Goal: Information Seeking & Learning: Check status

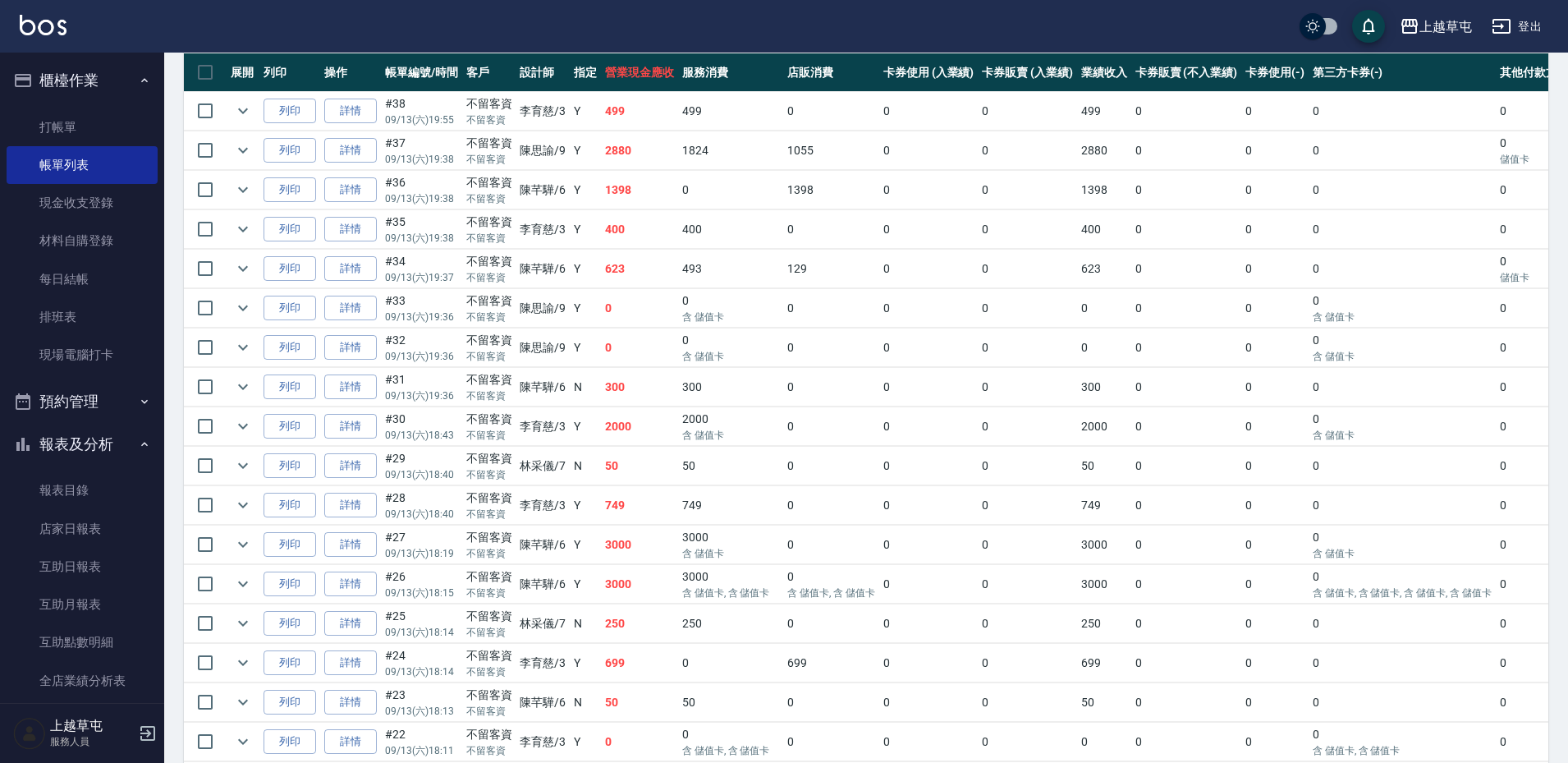
scroll to position [403, 0]
click at [89, 563] on link "互助日報表" at bounding box center [82, 566] width 151 height 37
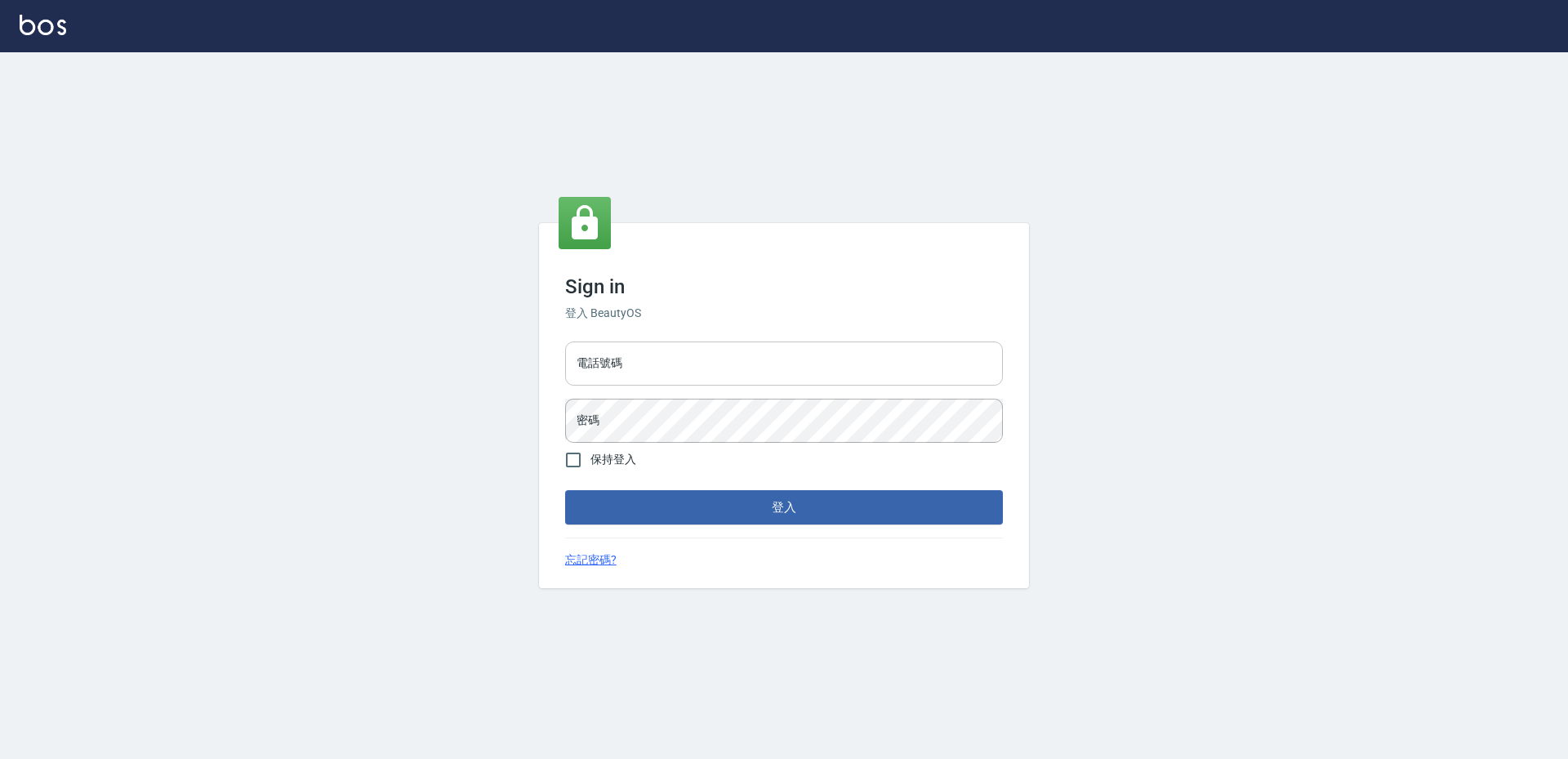
click at [625, 362] on input "電話號碼" at bounding box center [783, 363] width 438 height 44
type input "2380118"
click at [565, 491] on button "登入" at bounding box center [783, 507] width 438 height 34
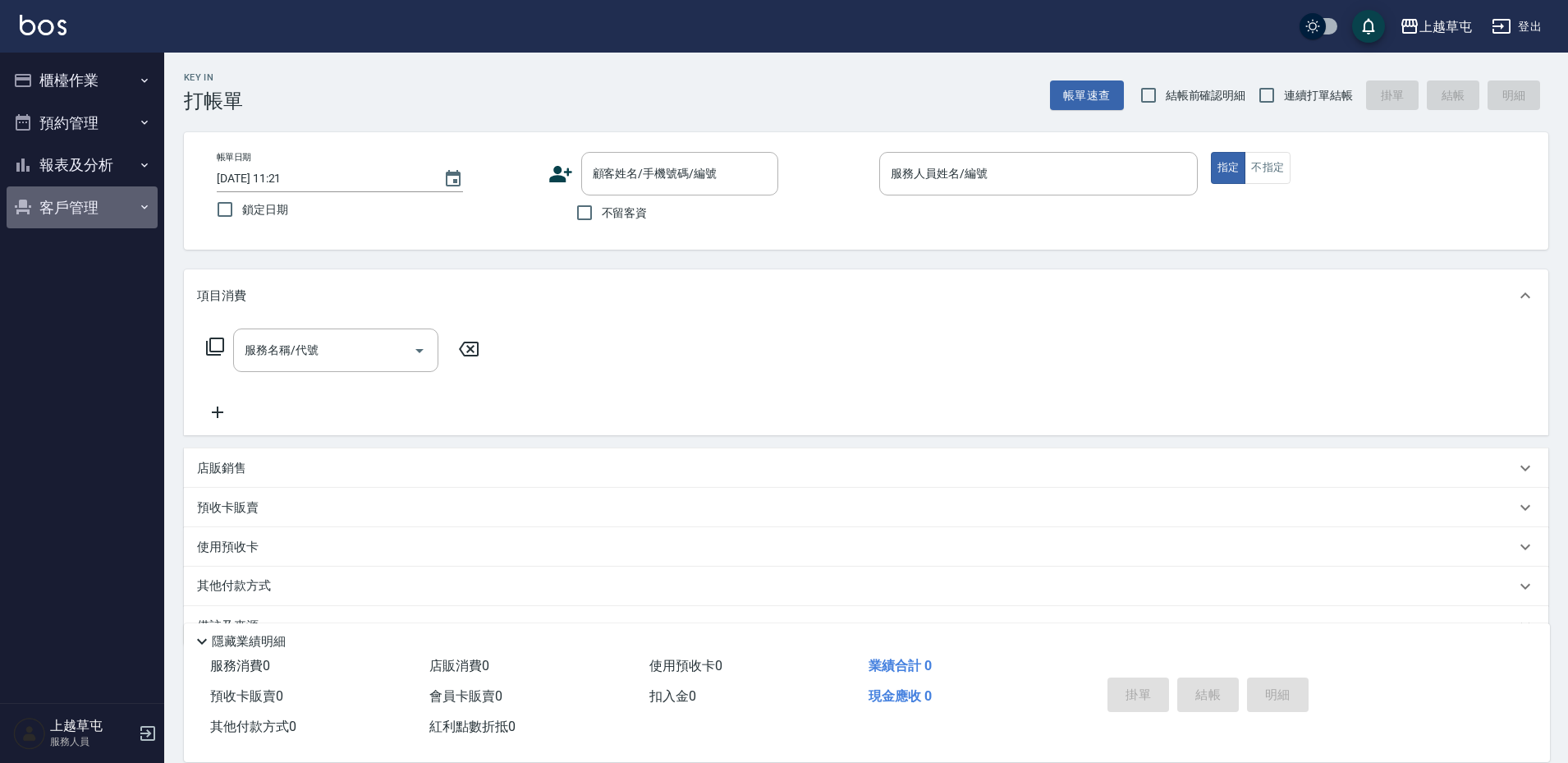
click at [24, 196] on button "客戶管理" at bounding box center [82, 207] width 151 height 42
click at [107, 177] on button "報表及分析" at bounding box center [82, 164] width 151 height 42
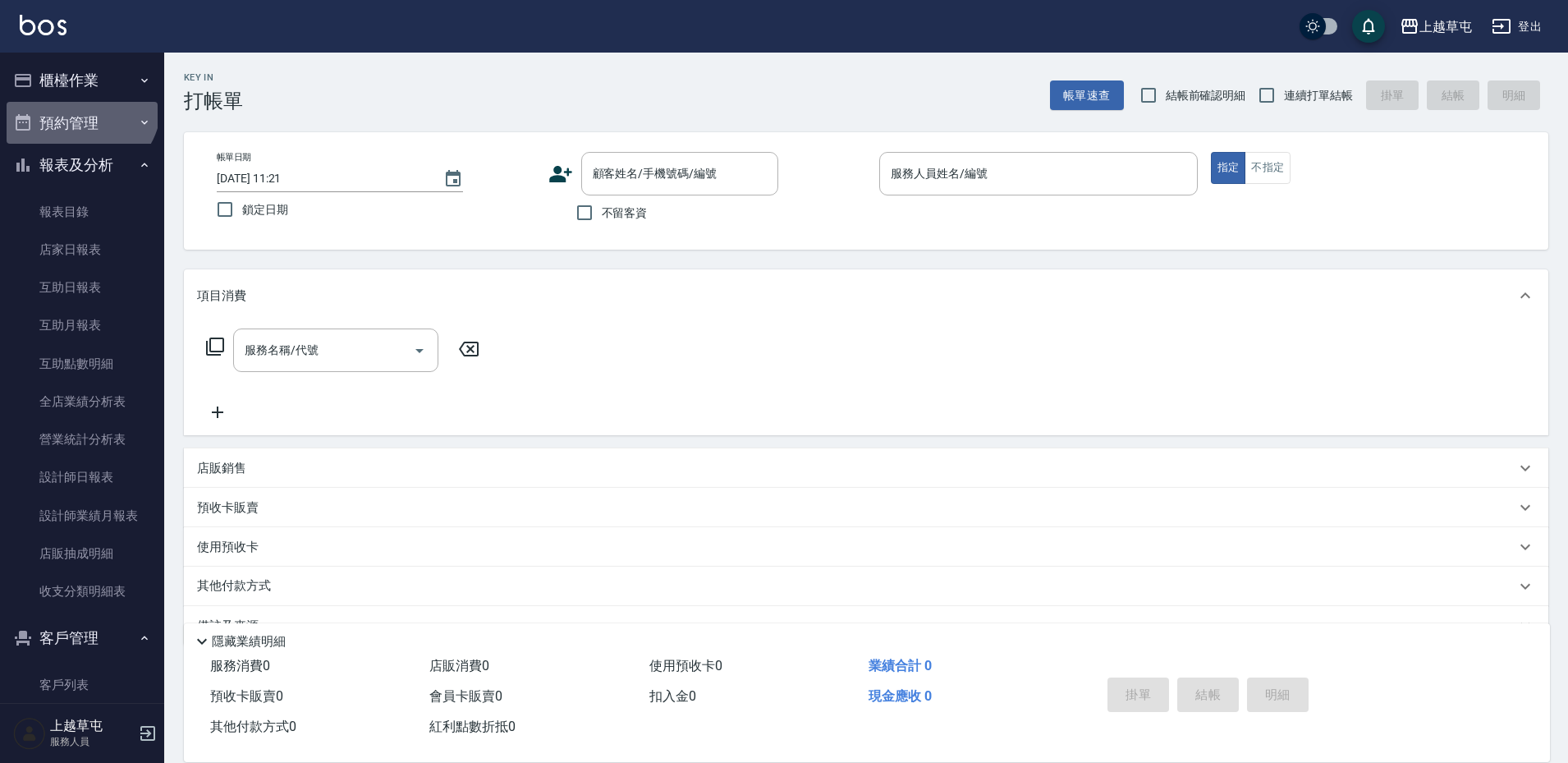
click at [73, 101] on button "預約管理" at bounding box center [82, 122] width 151 height 42
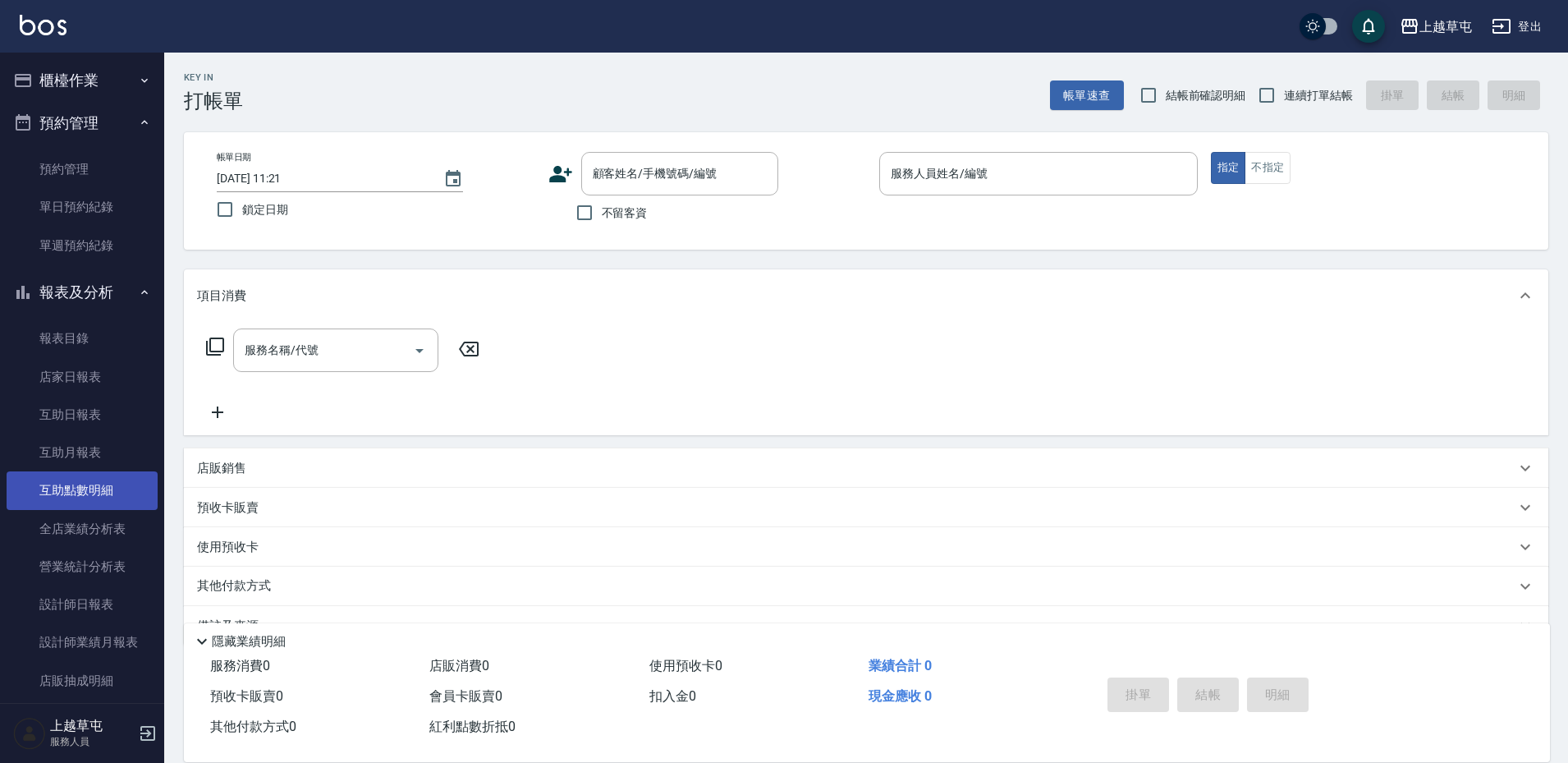
click at [16, 498] on link "互助點數明細" at bounding box center [82, 490] width 151 height 37
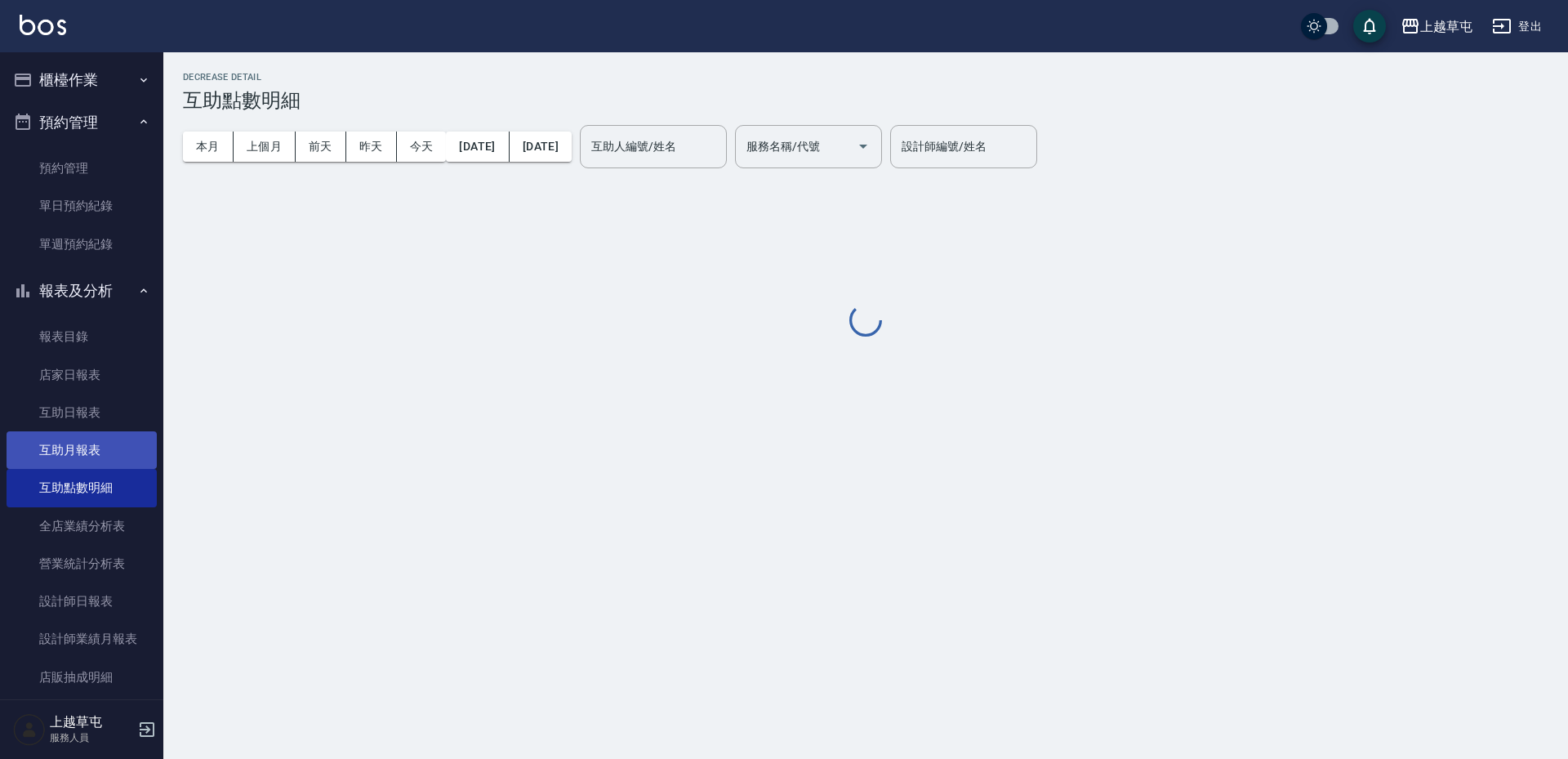
click at [62, 439] on link "互助月報表" at bounding box center [81, 450] width 150 height 37
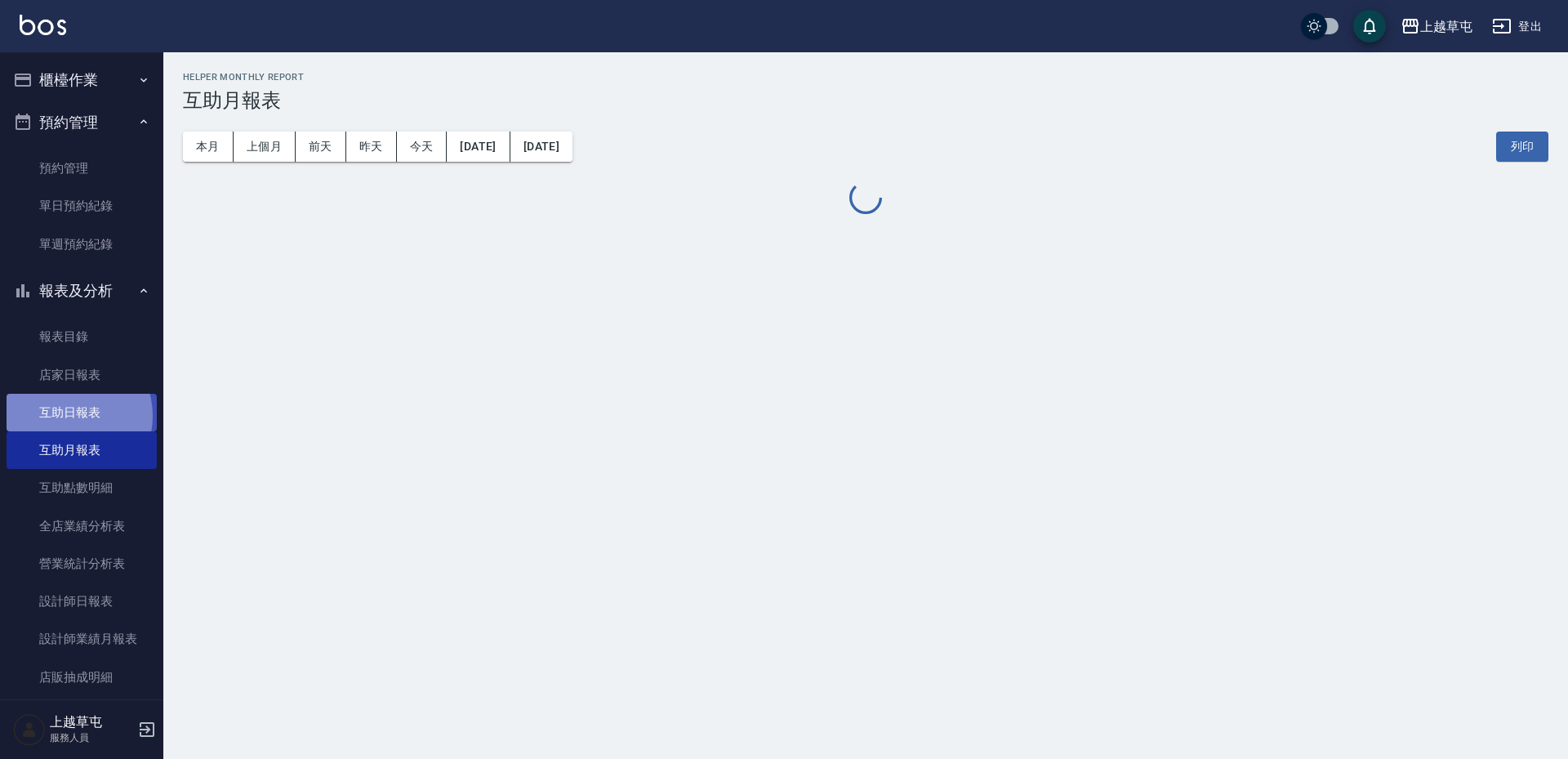
click at [67, 416] on link "互助日報表" at bounding box center [81, 412] width 150 height 37
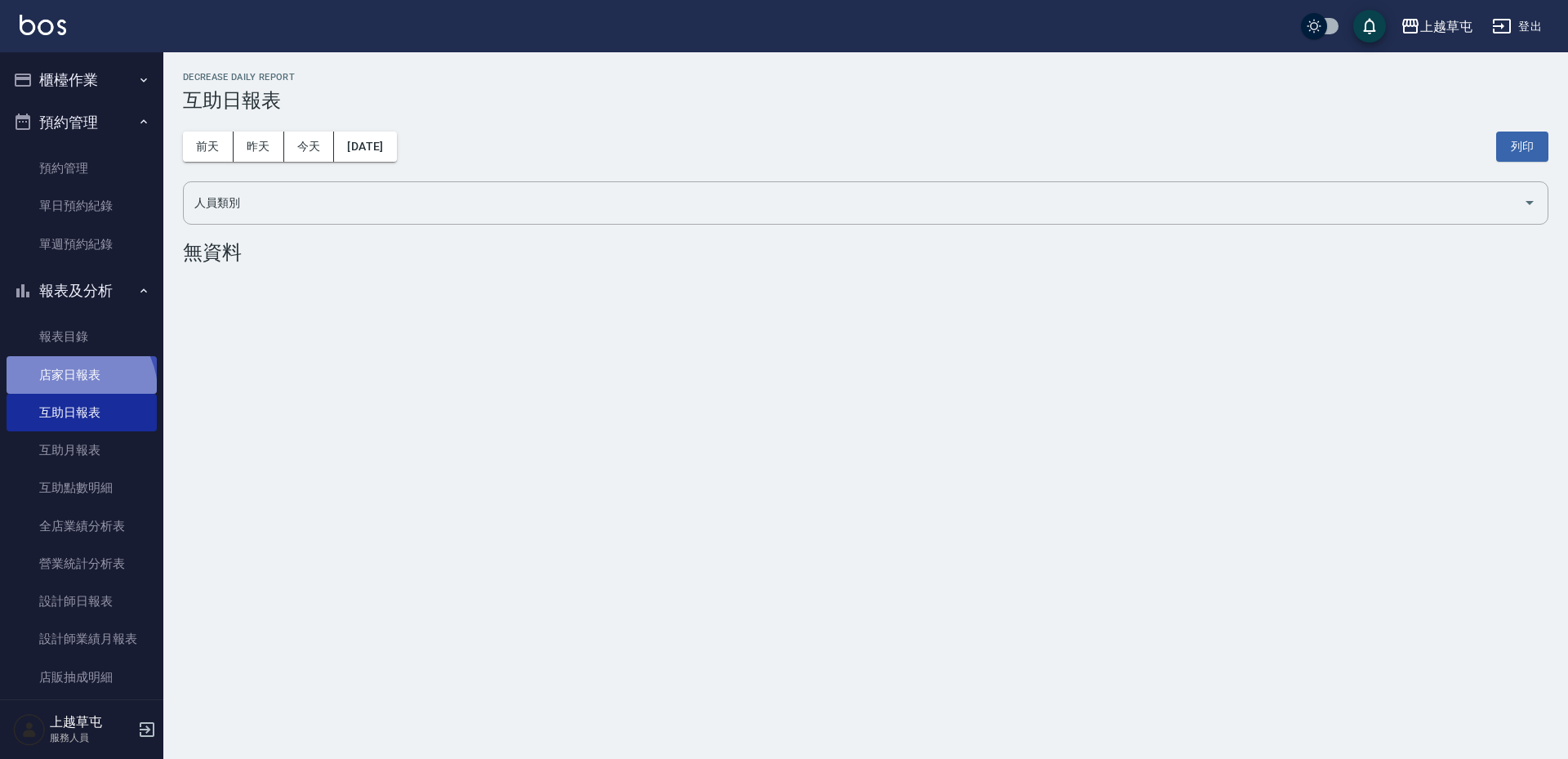
click at [74, 391] on link "店家日報表" at bounding box center [81, 375] width 150 height 37
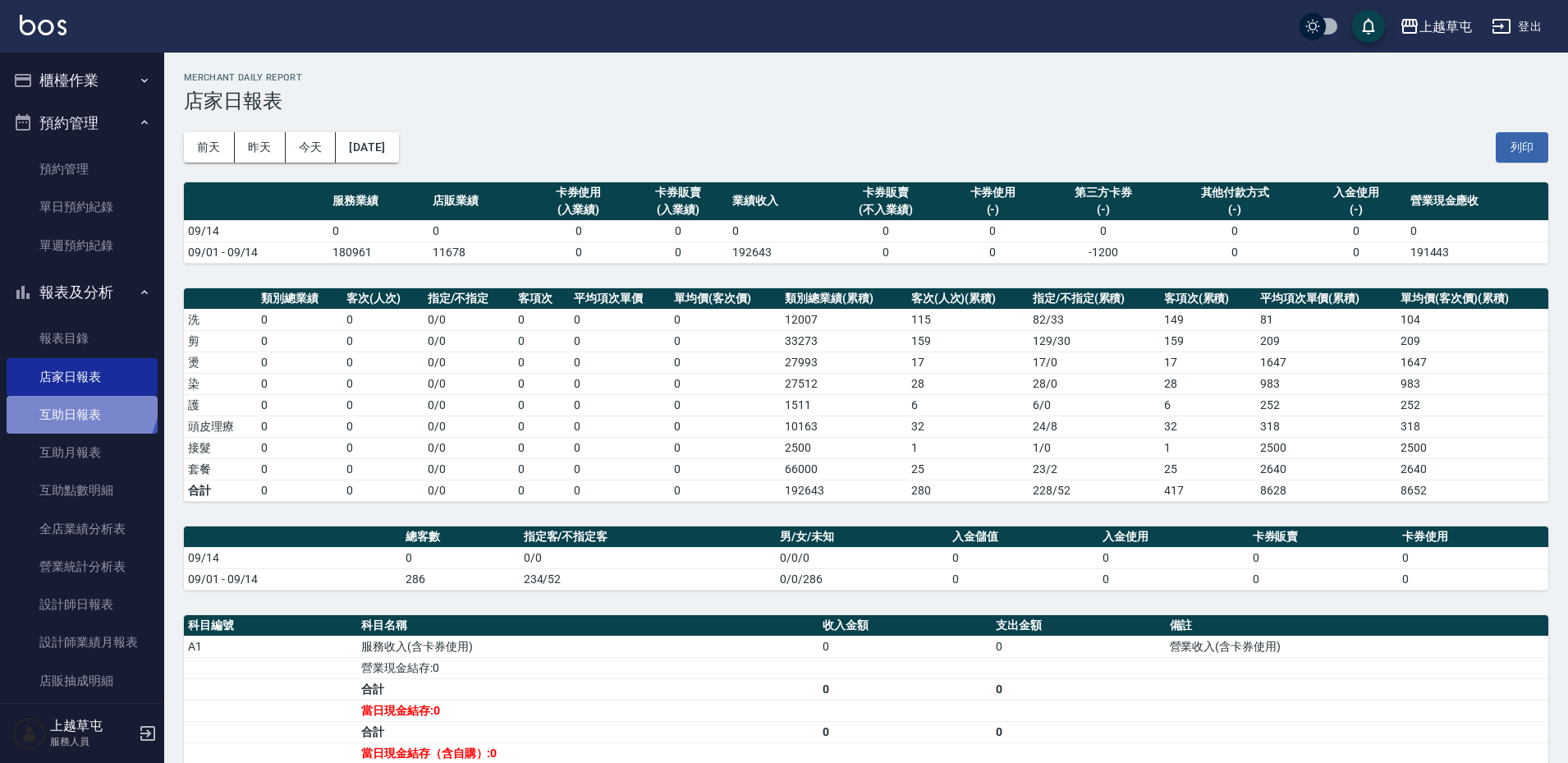
click at [79, 400] on link "互助日報表" at bounding box center [82, 414] width 151 height 37
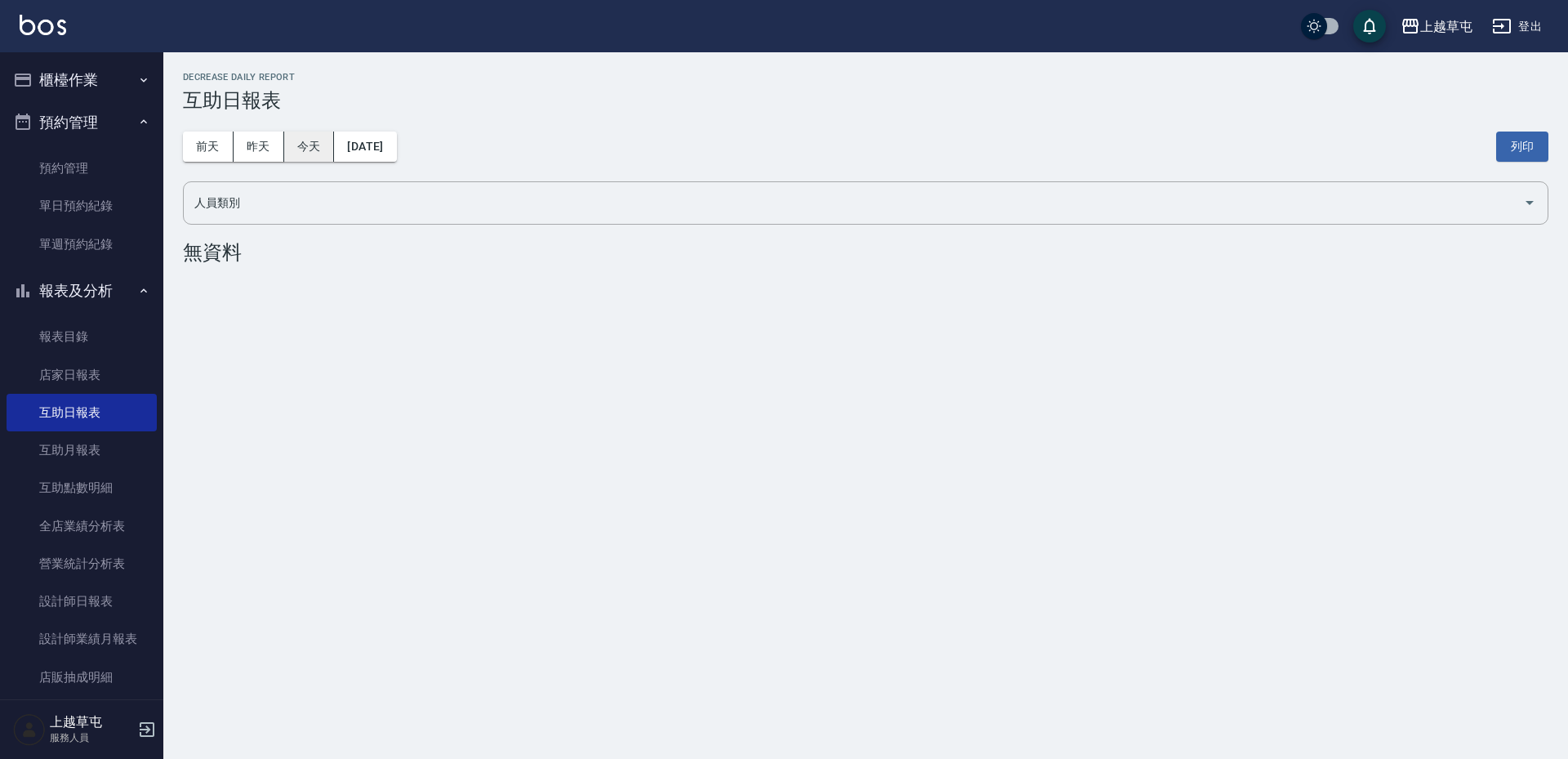
click at [333, 158] on button "今天" at bounding box center [309, 146] width 51 height 30
click at [260, 167] on div "[DATE] [DATE] [DATE] [DATE] 列印" at bounding box center [865, 146] width 1365 height 70
click at [261, 156] on button "昨天" at bounding box center [259, 146] width 51 height 30
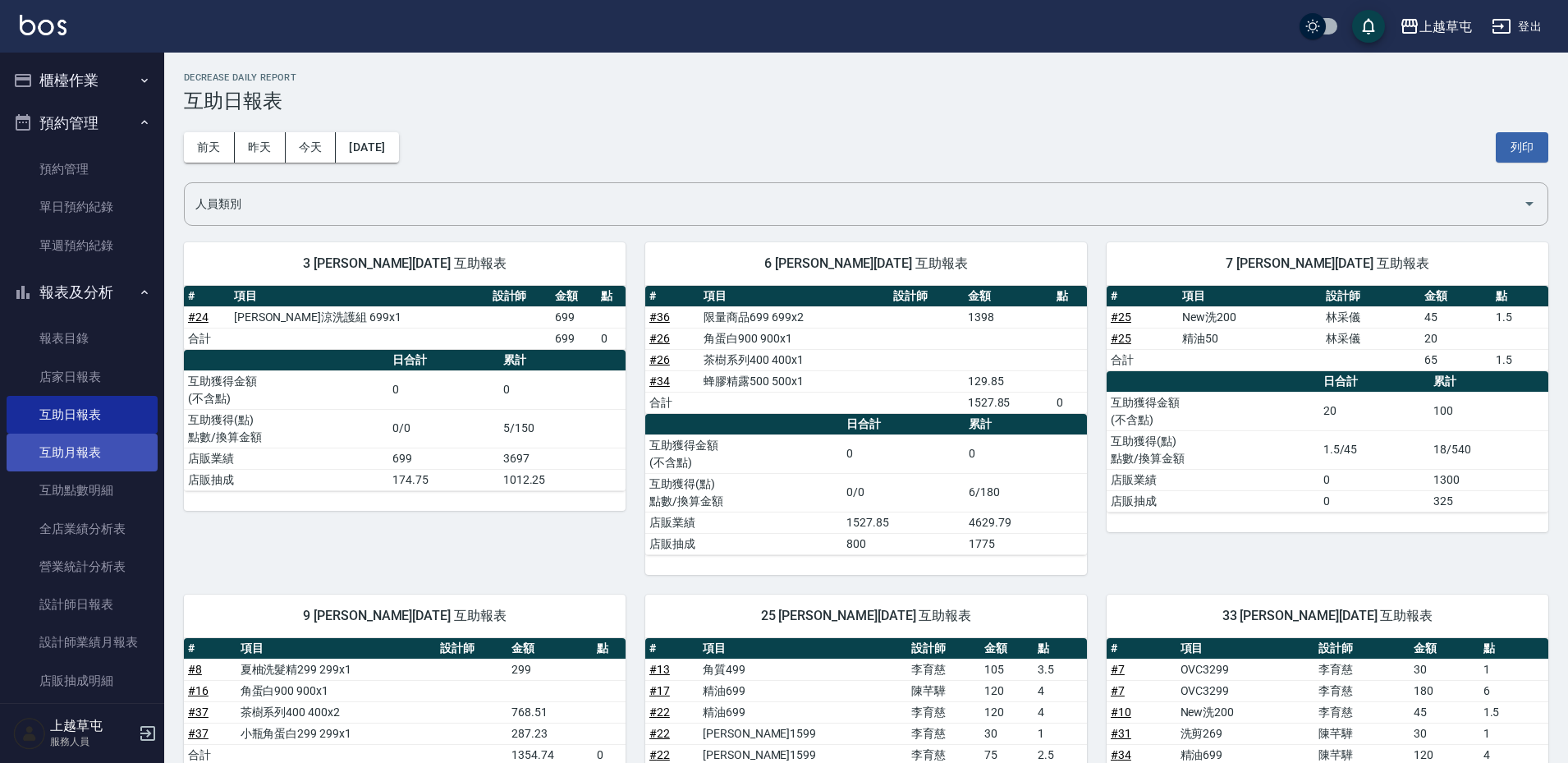
click at [47, 466] on link "互助月報表" at bounding box center [82, 452] width 151 height 37
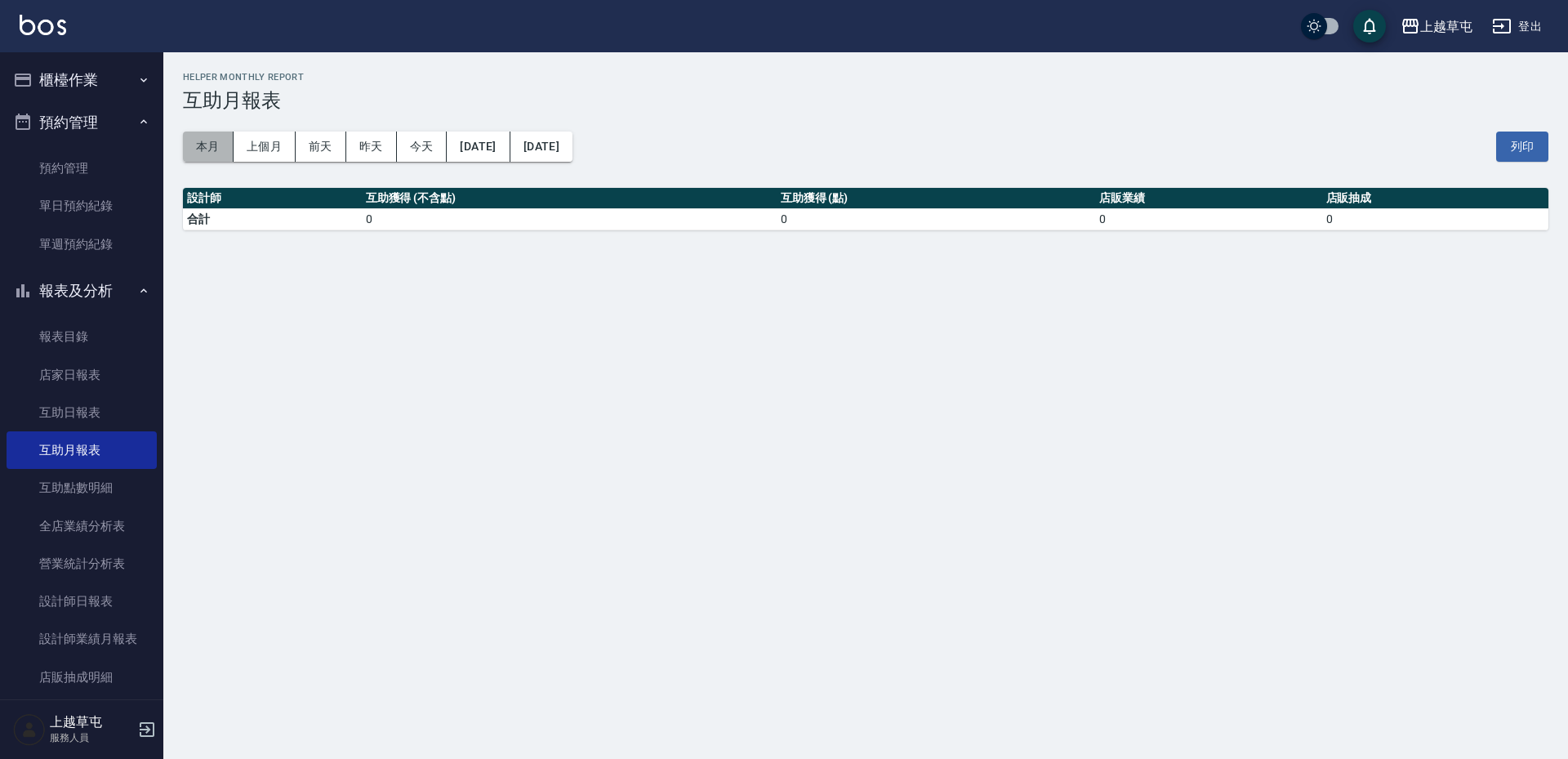
click at [196, 155] on button "本月" at bounding box center [208, 146] width 51 height 30
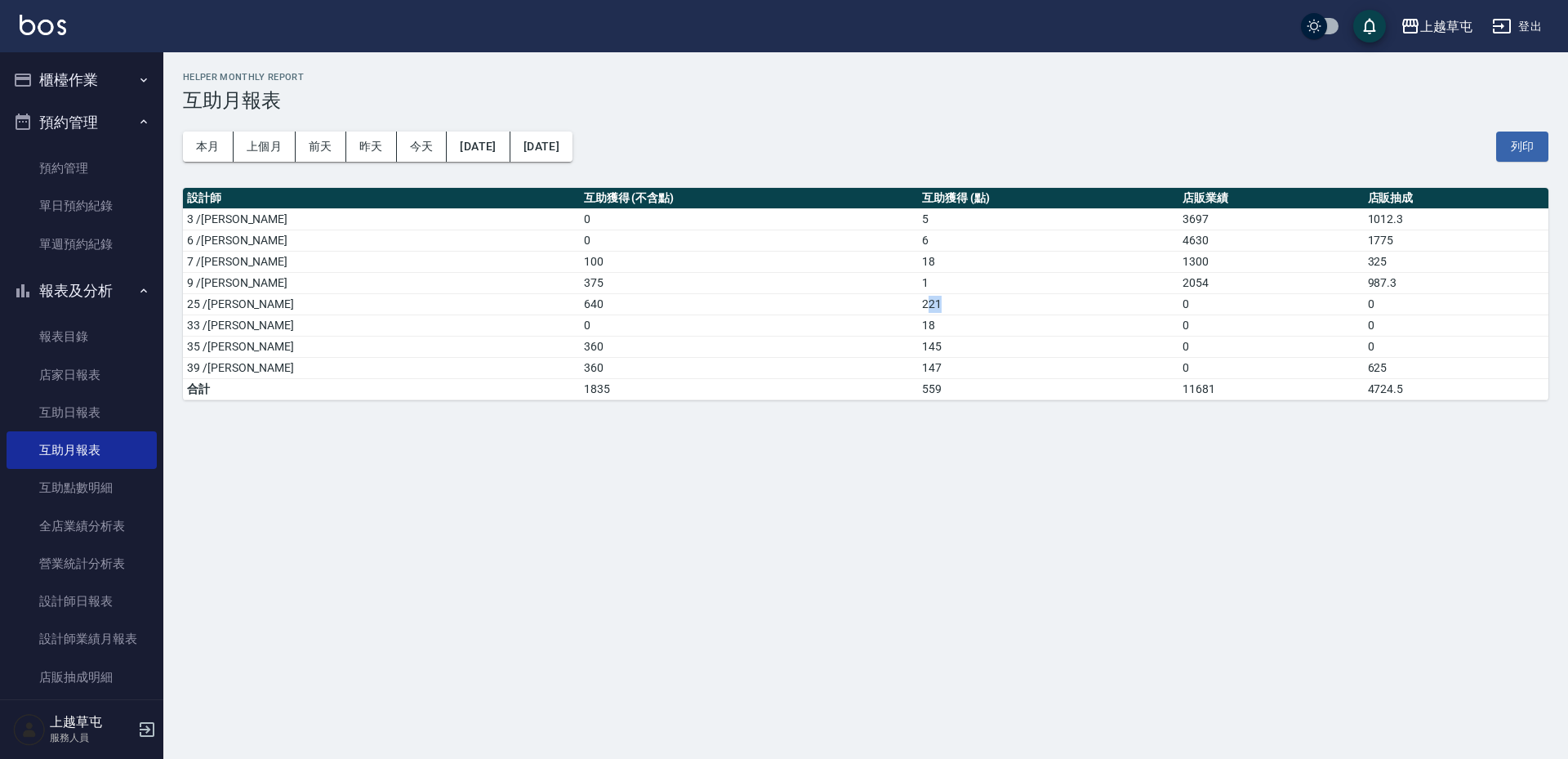
drag, startPoint x: 830, startPoint y: 298, endPoint x: 884, endPoint y: 293, distance: 54.2
click at [918, 293] on td "221" at bounding box center [1048, 304] width 260 height 22
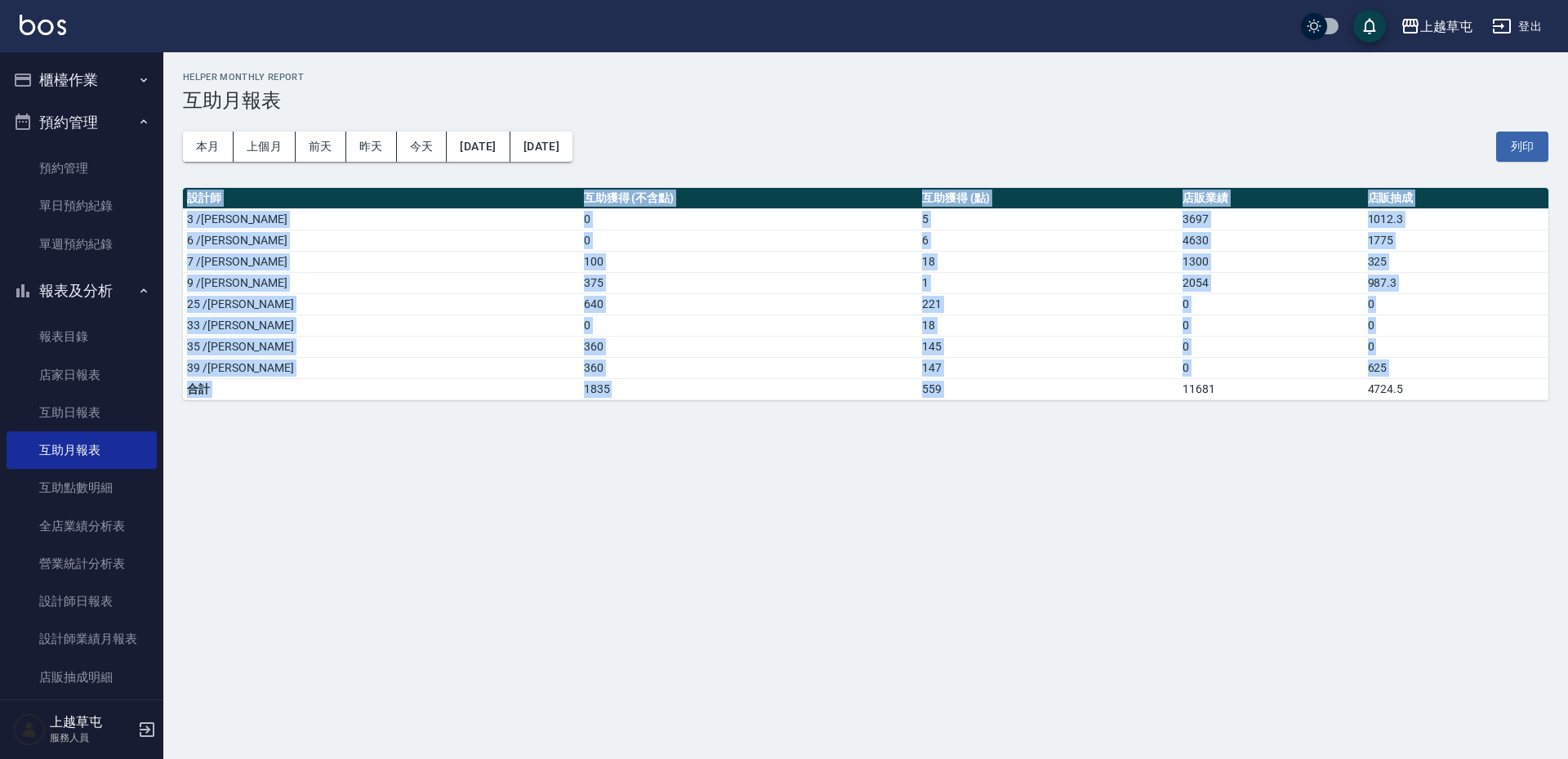
drag, startPoint x: 1122, startPoint y: 385, endPoint x: 1244, endPoint y: 408, distance: 124.1
click at [1242, 408] on div "上越草屯 [DATE] - [DATE] 互助月報表 列印時間： [DATE][PHONE_NUMBER]:22 Helper Monthly Report …" at bounding box center [865, 235] width 1405 height 367
click at [1253, 379] on td "11681" at bounding box center [1270, 389] width 185 height 22
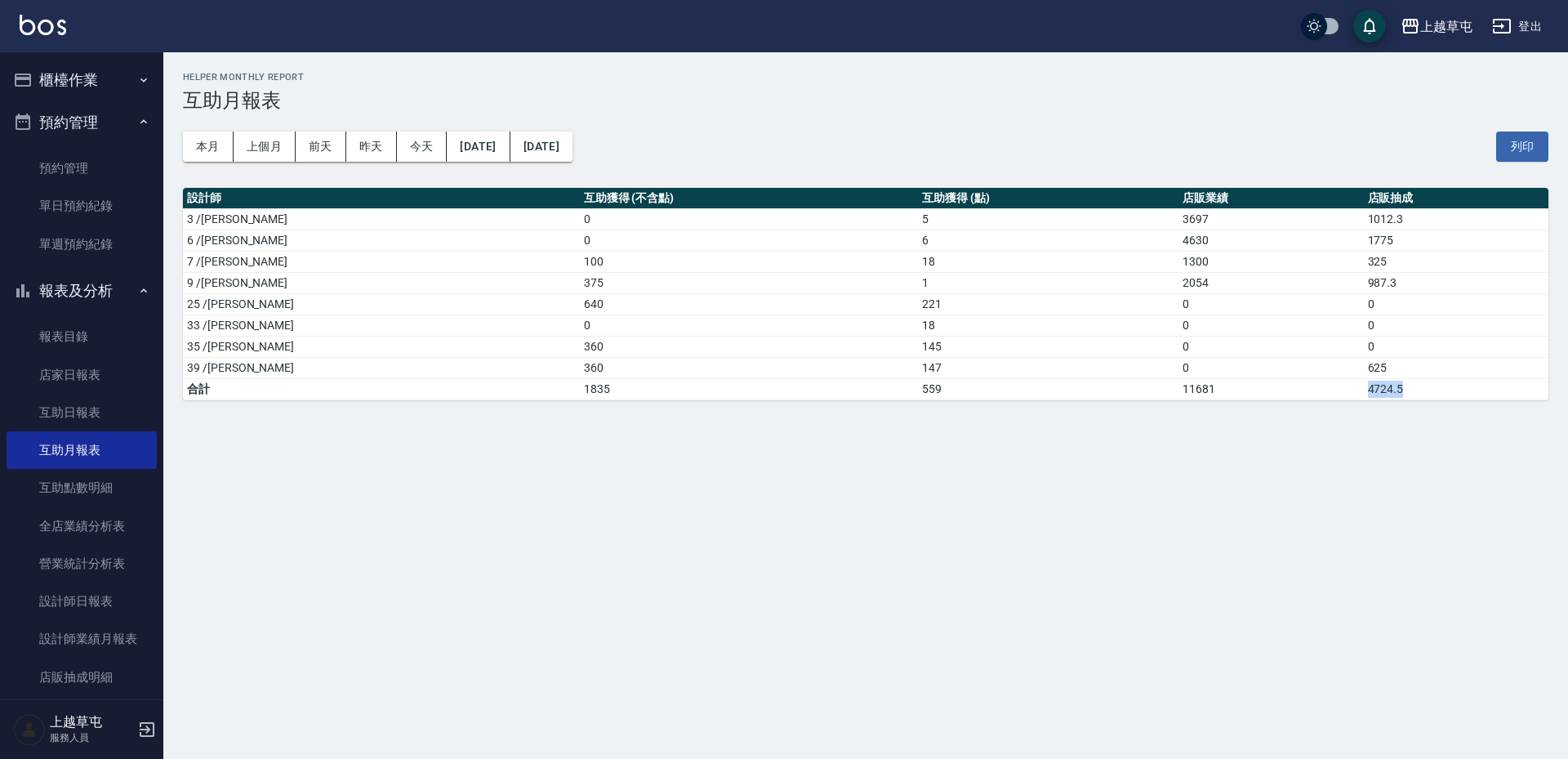
drag, startPoint x: 1317, startPoint y: 392, endPoint x: 1398, endPoint y: 391, distance: 81.0
click at [1398, 391] on tr "合計 1835 559 11681 4724.5" at bounding box center [865, 389] width 1365 height 22
click at [1398, 391] on td "4724.5" at bounding box center [1455, 389] width 185 height 22
drag, startPoint x: 1322, startPoint y: 368, endPoint x: 1362, endPoint y: 368, distance: 40.0
click at [1362, 368] on tr "39 /[PERSON_NAME]360 147 0 625" at bounding box center [865, 368] width 1365 height 22
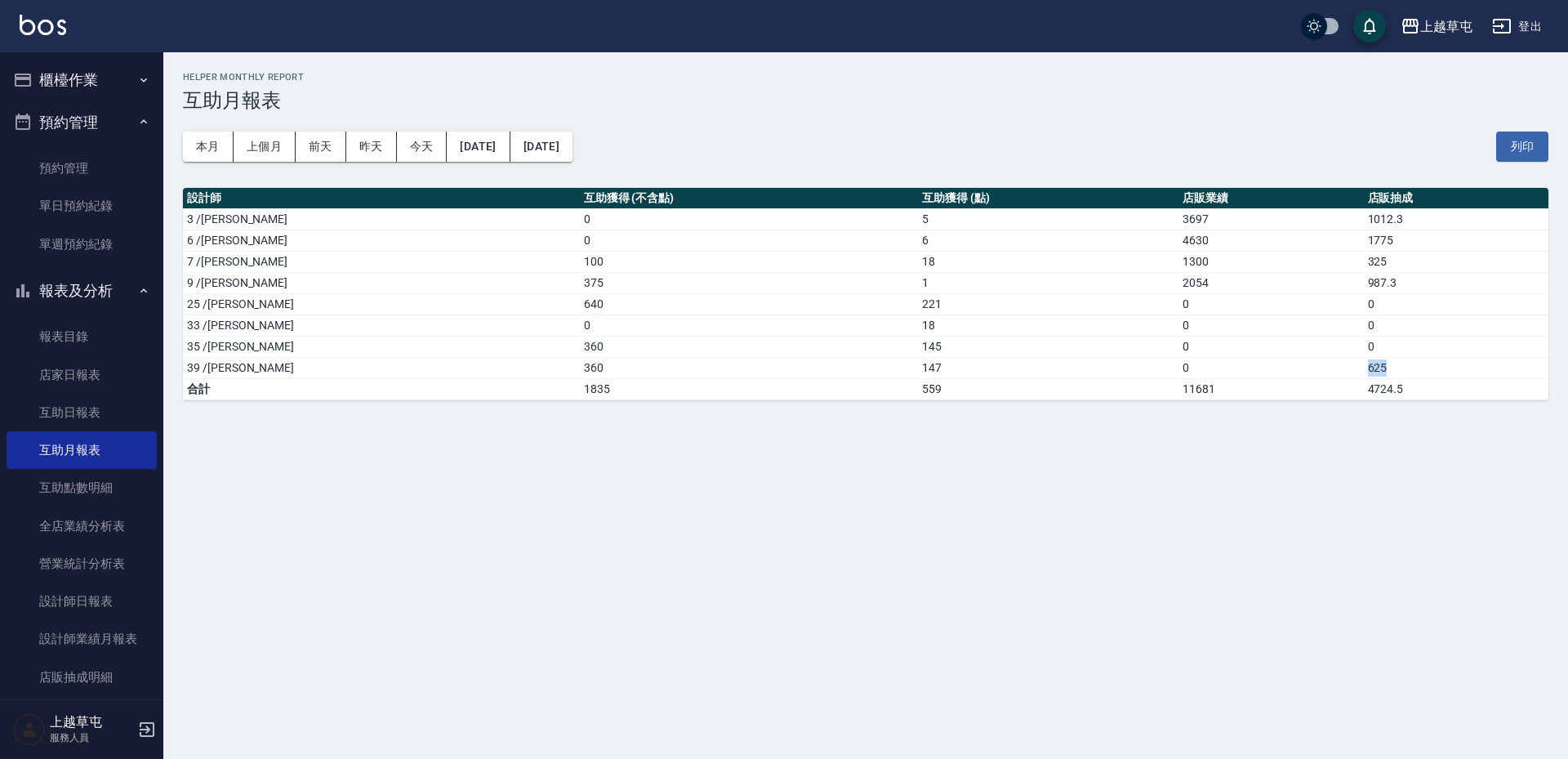
click at [1363, 368] on td "625" at bounding box center [1455, 368] width 185 height 22
click at [120, 369] on link "店家日報表" at bounding box center [81, 375] width 150 height 37
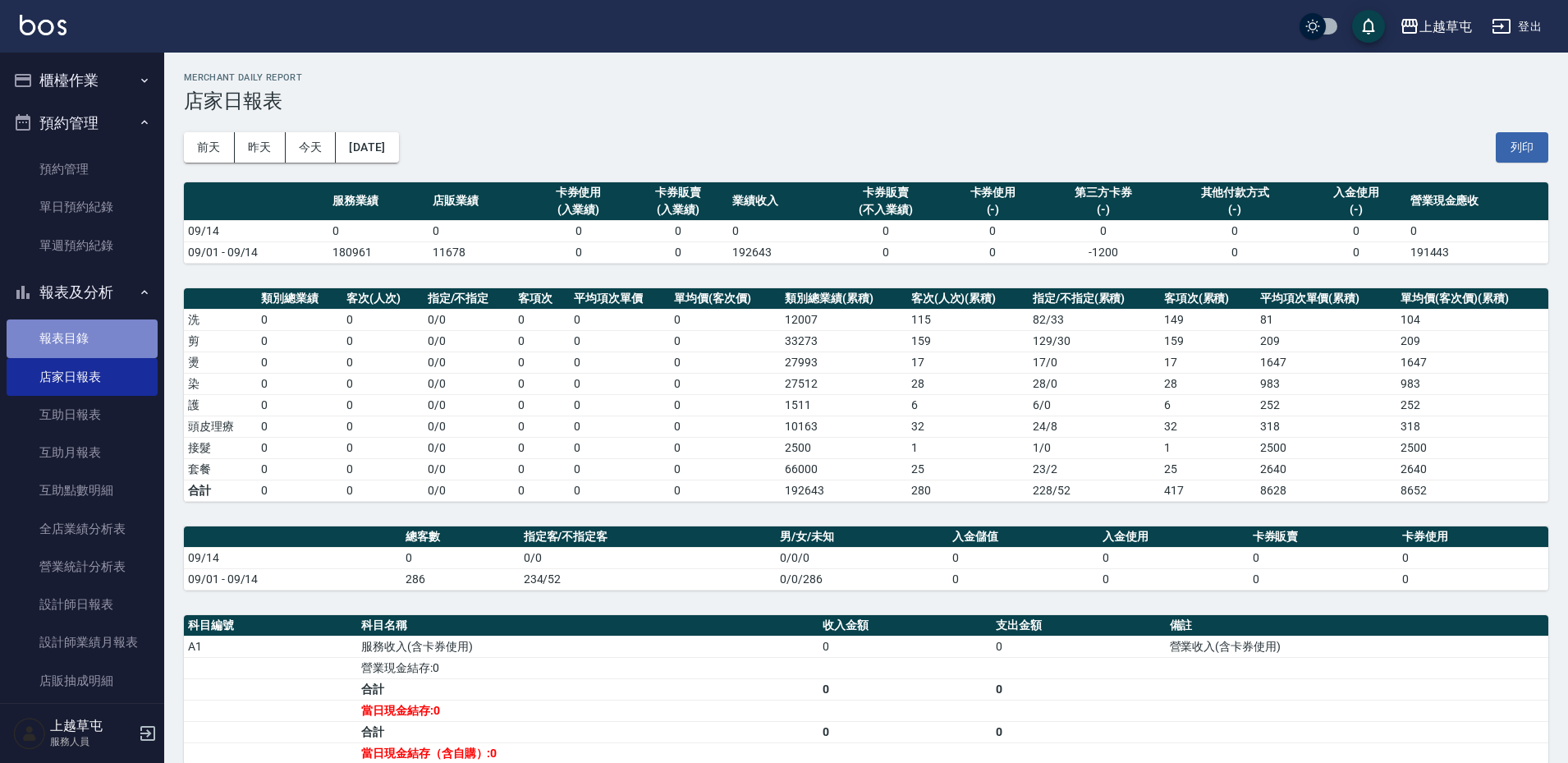
click at [98, 348] on link "報表目錄" at bounding box center [82, 339] width 151 height 37
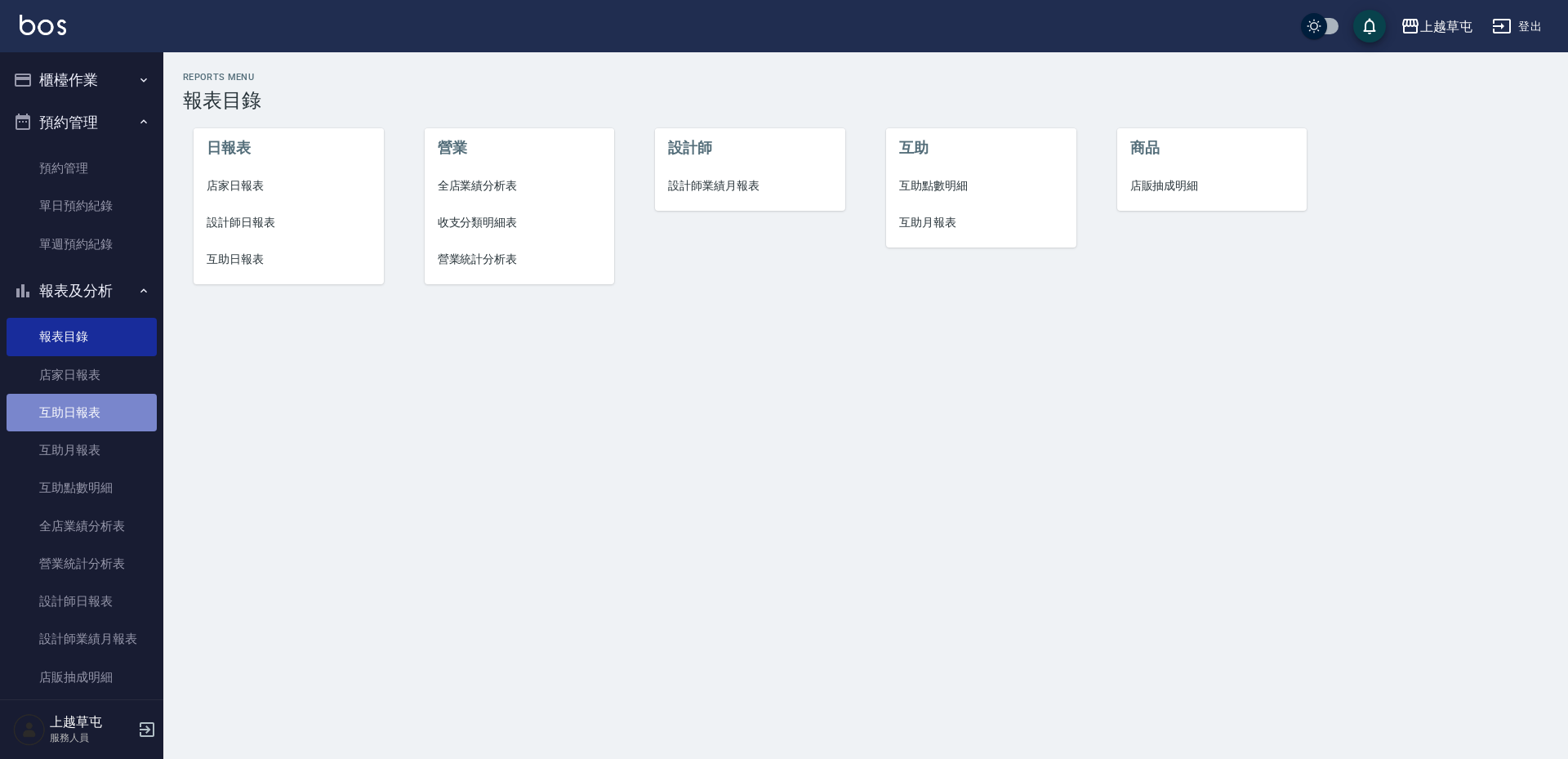
click at [114, 412] on link "互助日報表" at bounding box center [81, 412] width 150 height 37
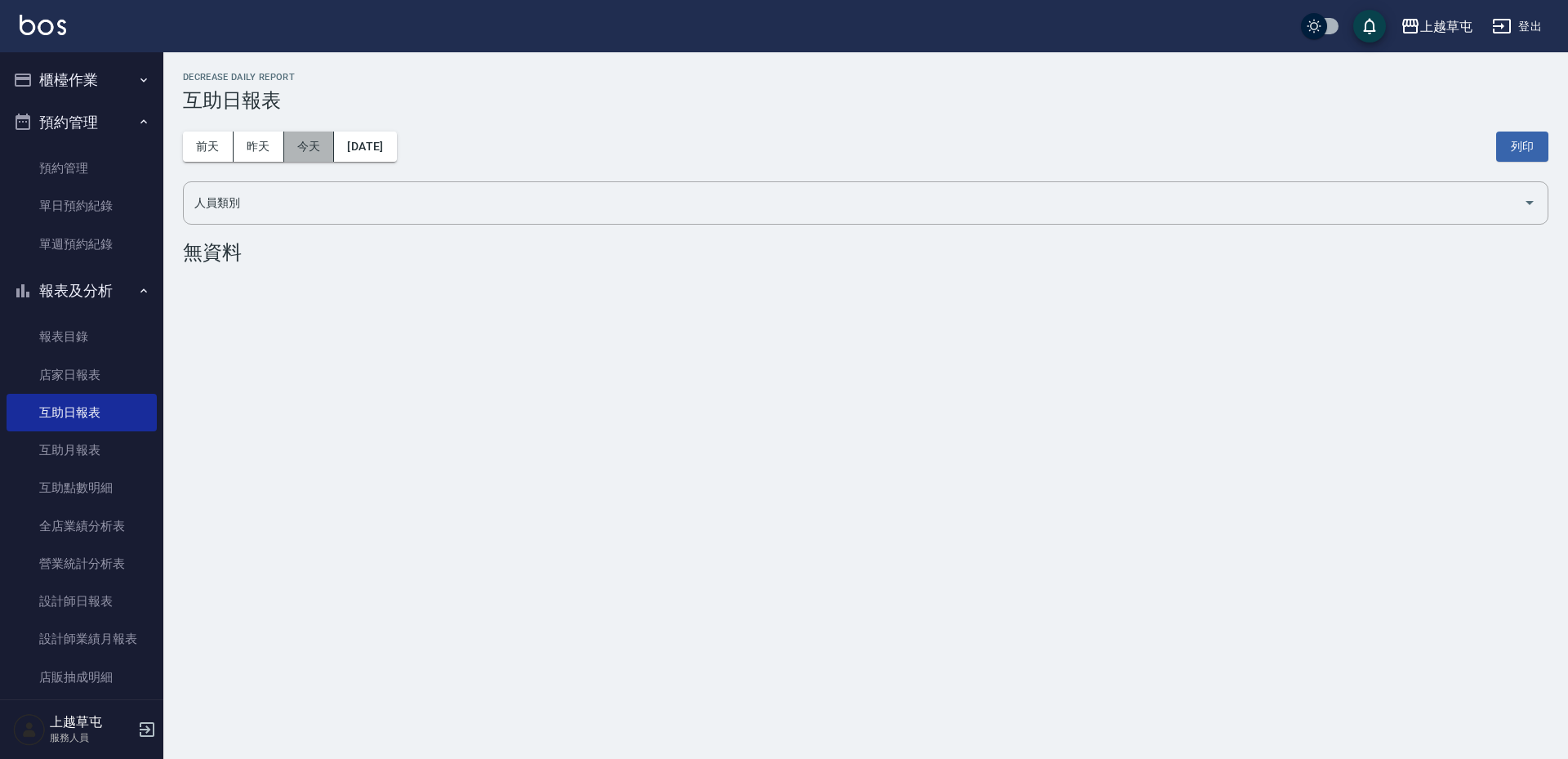
click at [313, 158] on button "今天" at bounding box center [309, 146] width 51 height 30
click at [229, 157] on button "前天" at bounding box center [208, 146] width 51 height 30
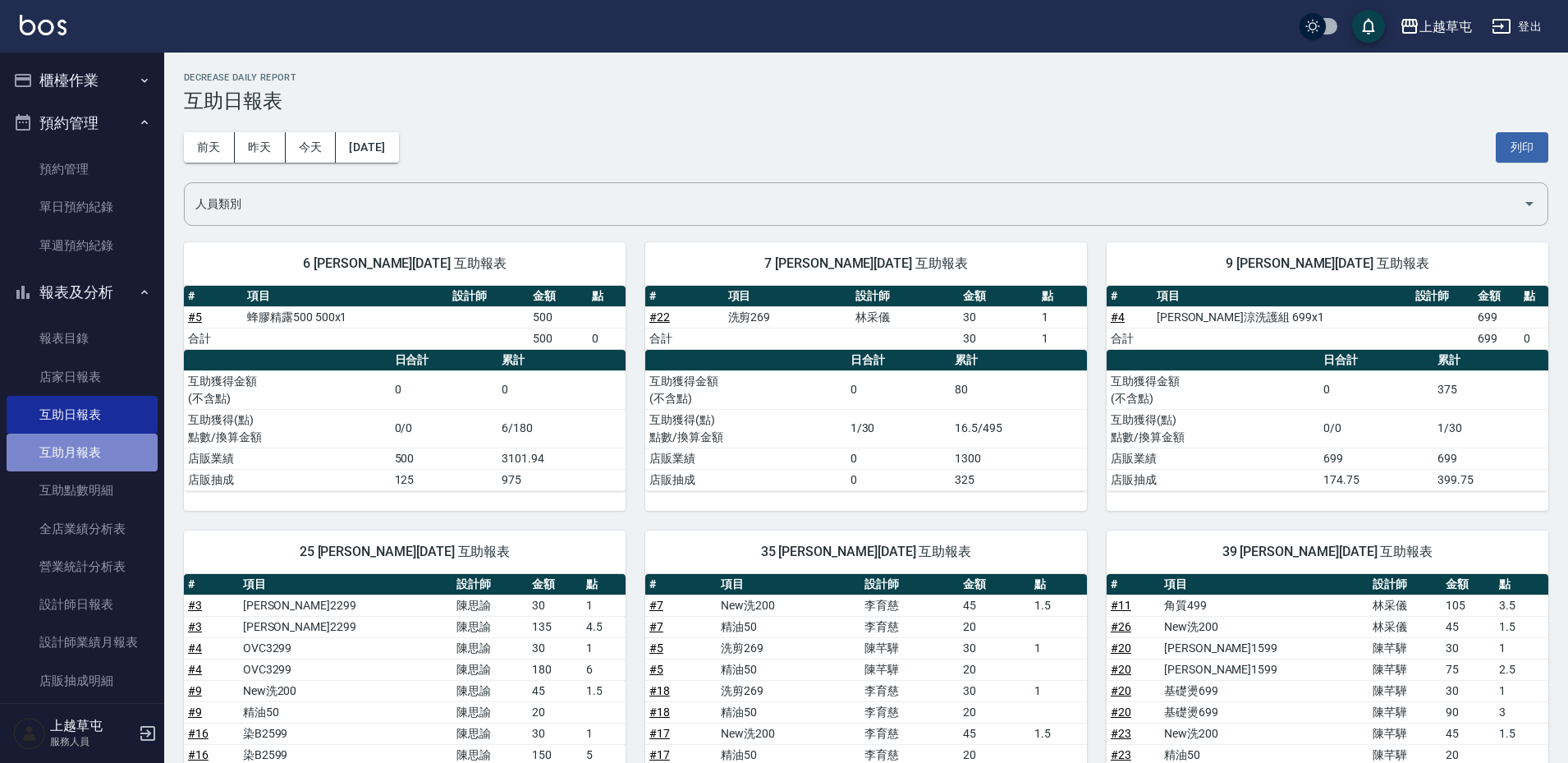
click at [94, 464] on link "互助月報表" at bounding box center [82, 452] width 151 height 37
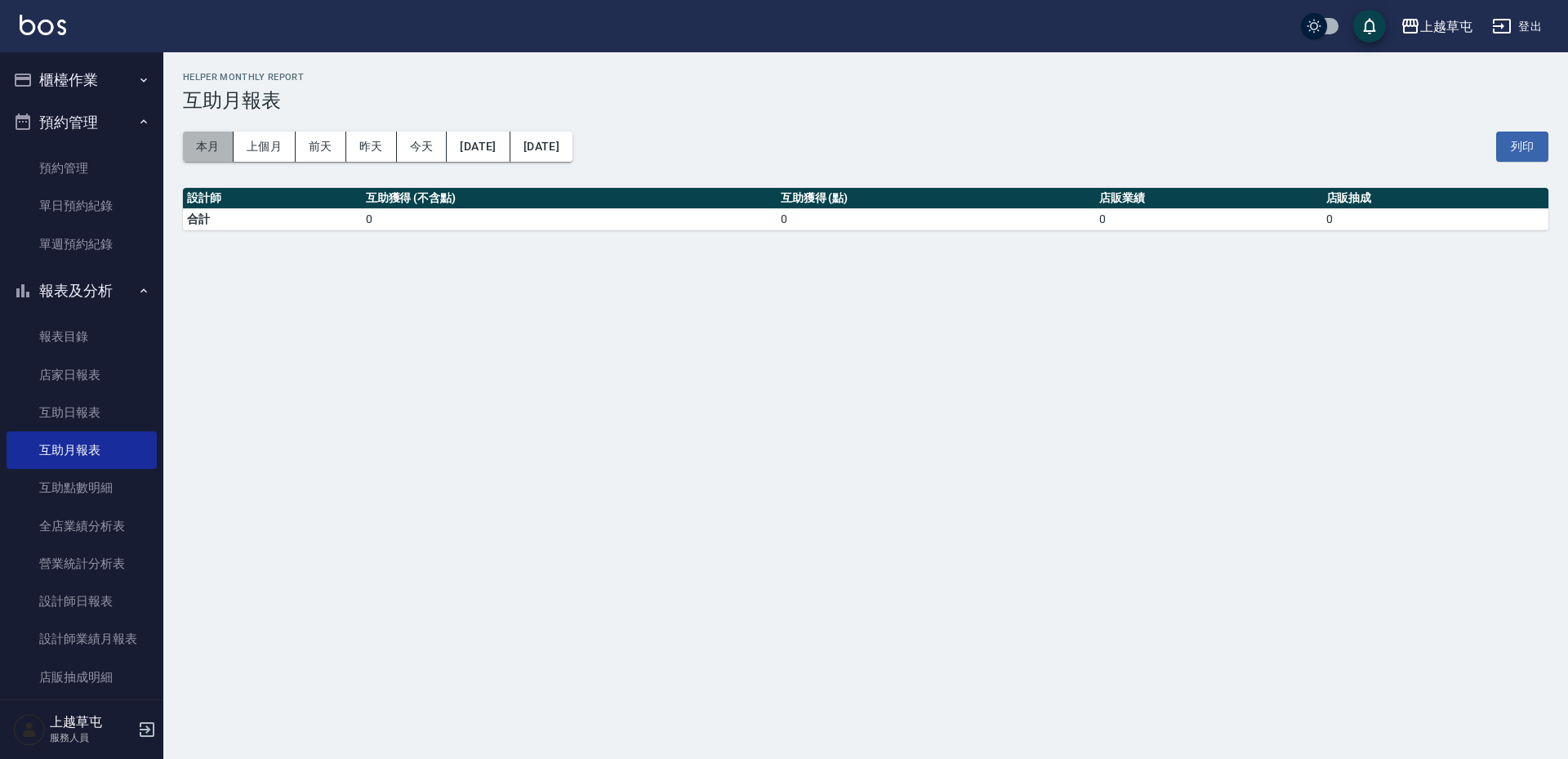
click at [199, 156] on button "本月" at bounding box center [208, 146] width 51 height 30
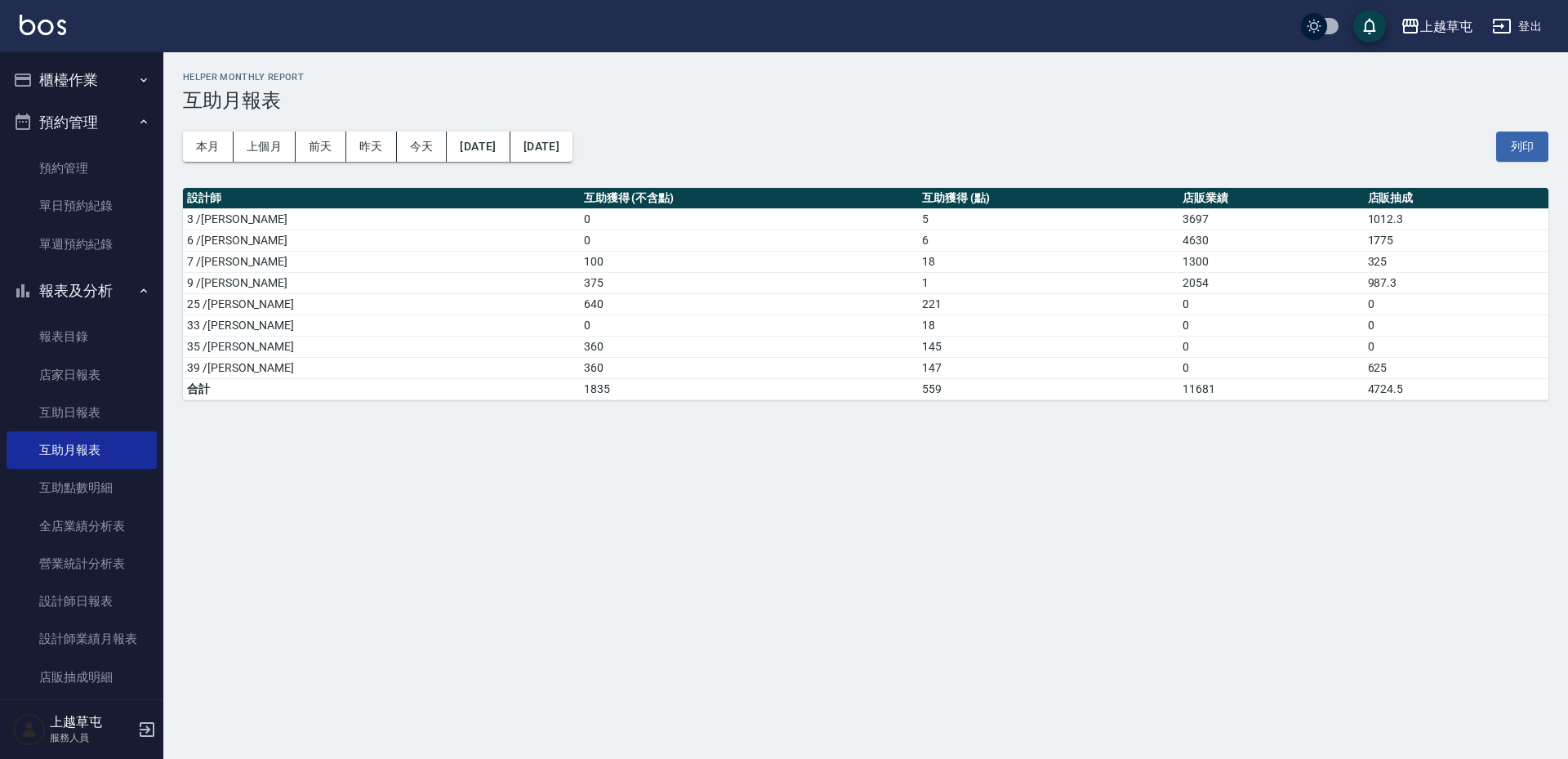
drag, startPoint x: 817, startPoint y: 367, endPoint x: 826, endPoint y: 356, distance: 14.2
click at [826, 356] on tbody "3 /[PERSON_NAME]0 5 3697 1012.3 6 /[PERSON_NAME]0 6 4630 1775 7 /[PERSON_NAME]1…" at bounding box center [865, 304] width 1365 height 191
drag, startPoint x: 827, startPoint y: 366, endPoint x: 859, endPoint y: 369, distance: 32.1
click at [918, 369] on td "147" at bounding box center [1048, 368] width 260 height 22
drag, startPoint x: 826, startPoint y: 352, endPoint x: 861, endPoint y: 343, distance: 36.1
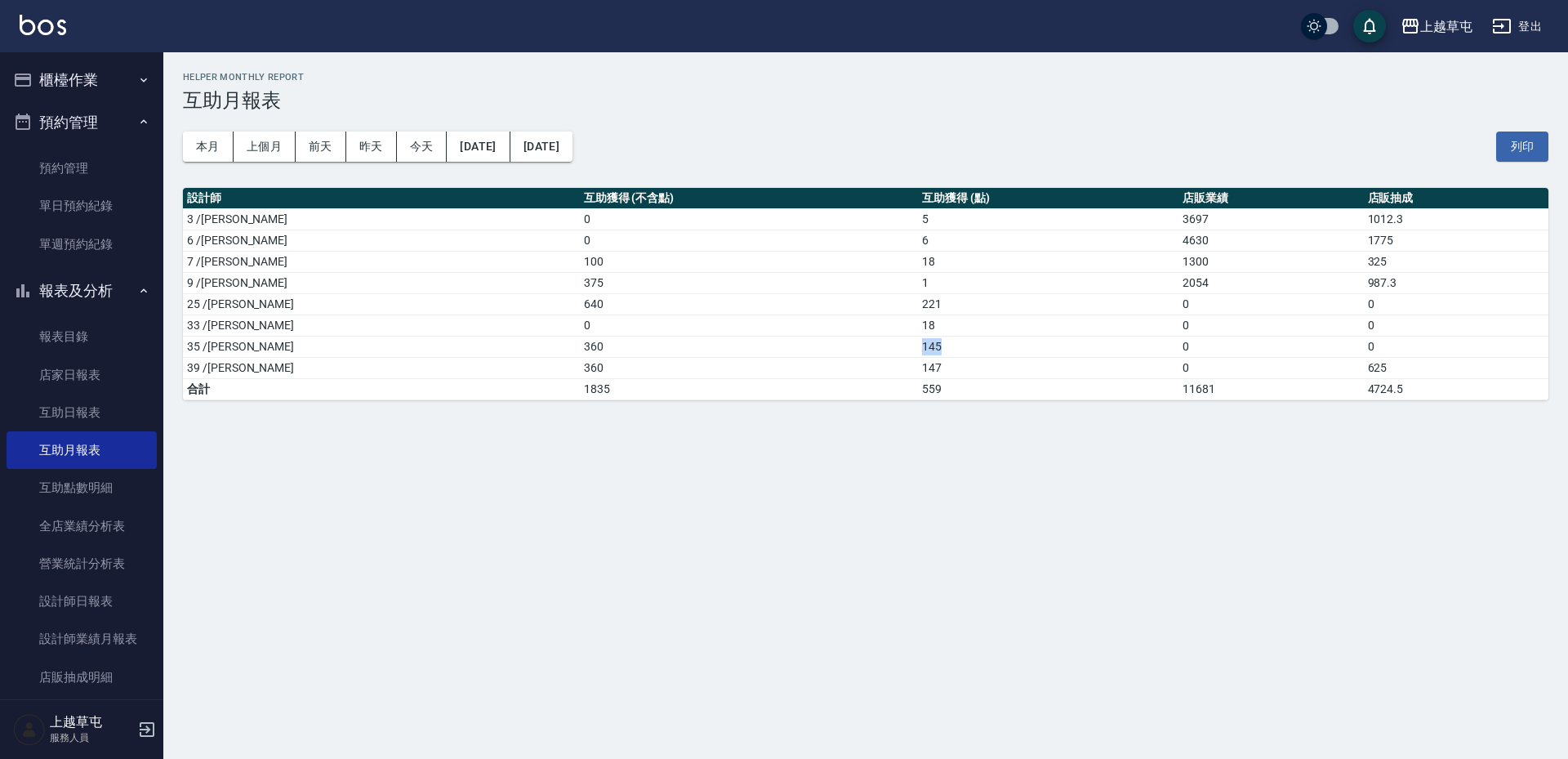
click at [918, 343] on td "145" at bounding box center [1048, 347] width 260 height 22
drag, startPoint x: 818, startPoint y: 362, endPoint x: 898, endPoint y: 380, distance: 82.0
click at [880, 362] on tr "39 /[PERSON_NAME]360 147 0 625" at bounding box center [865, 368] width 1365 height 22
click at [919, 509] on div "[GEOGRAPHIC_DATA] [DATE] - [DATE] 互助月報表 列印時間： [DATE][PHONE_NUMBER]:43 Helper Mo…" at bounding box center [784, 379] width 1568 height 759
drag, startPoint x: 817, startPoint y: 352, endPoint x: 908, endPoint y: 392, distance: 99.4
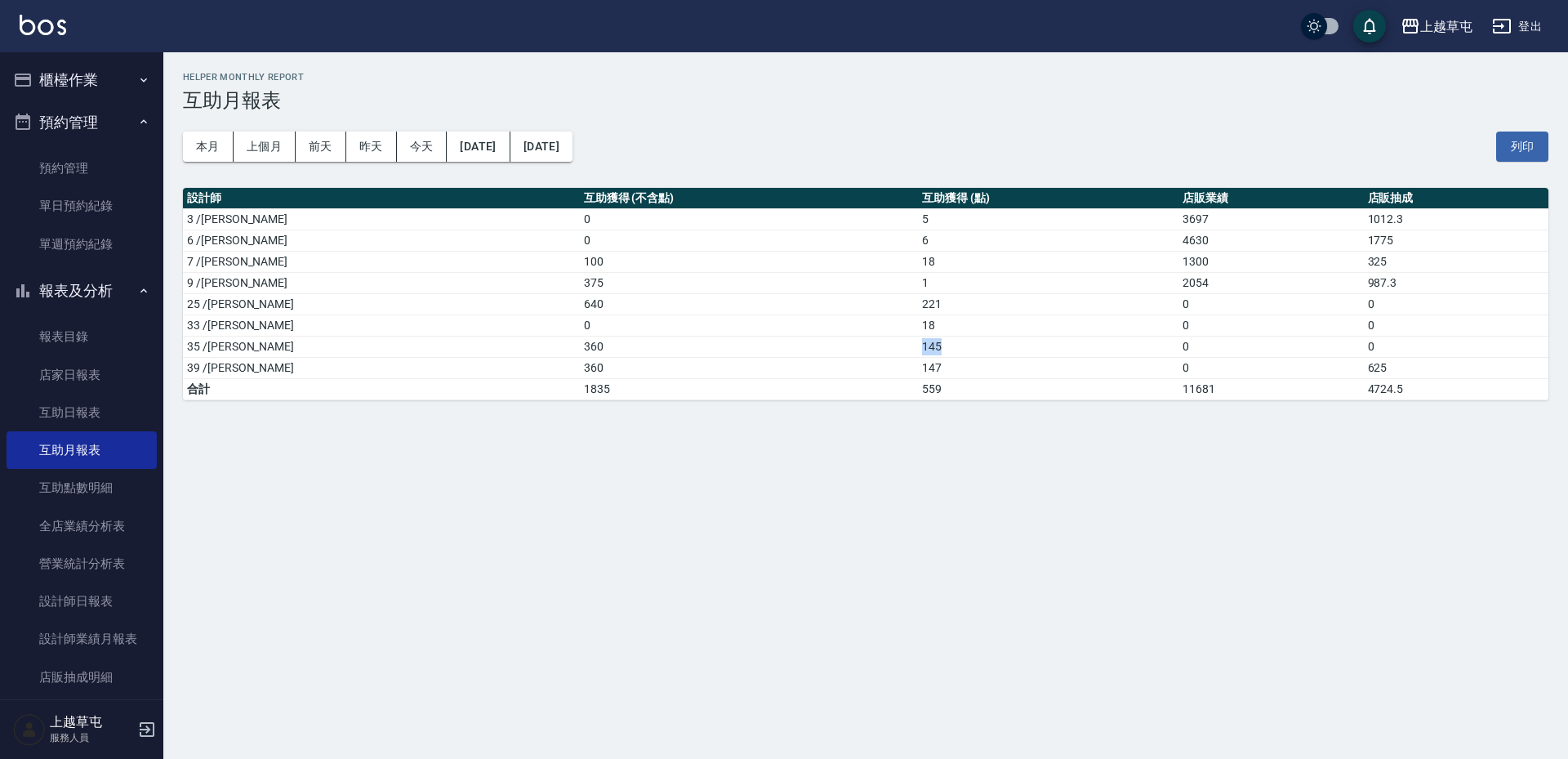
click at [864, 352] on tr "35 /[PERSON_NAME]360 145 0 0" at bounding box center [865, 347] width 1365 height 22
drag, startPoint x: 915, startPoint y: 427, endPoint x: 801, endPoint y: 493, distance: 131.7
click at [894, 444] on div "[GEOGRAPHIC_DATA] [DATE] - [DATE] 互助月報表 列印時間： [DATE][PHONE_NUMBER]:43 Helper Mo…" at bounding box center [784, 379] width 1568 height 759
drag, startPoint x: 819, startPoint y: 364, endPoint x: 883, endPoint y: 375, distance: 64.9
click at [876, 367] on tr "39 /[PERSON_NAME]360 147 0 625" at bounding box center [865, 368] width 1365 height 22
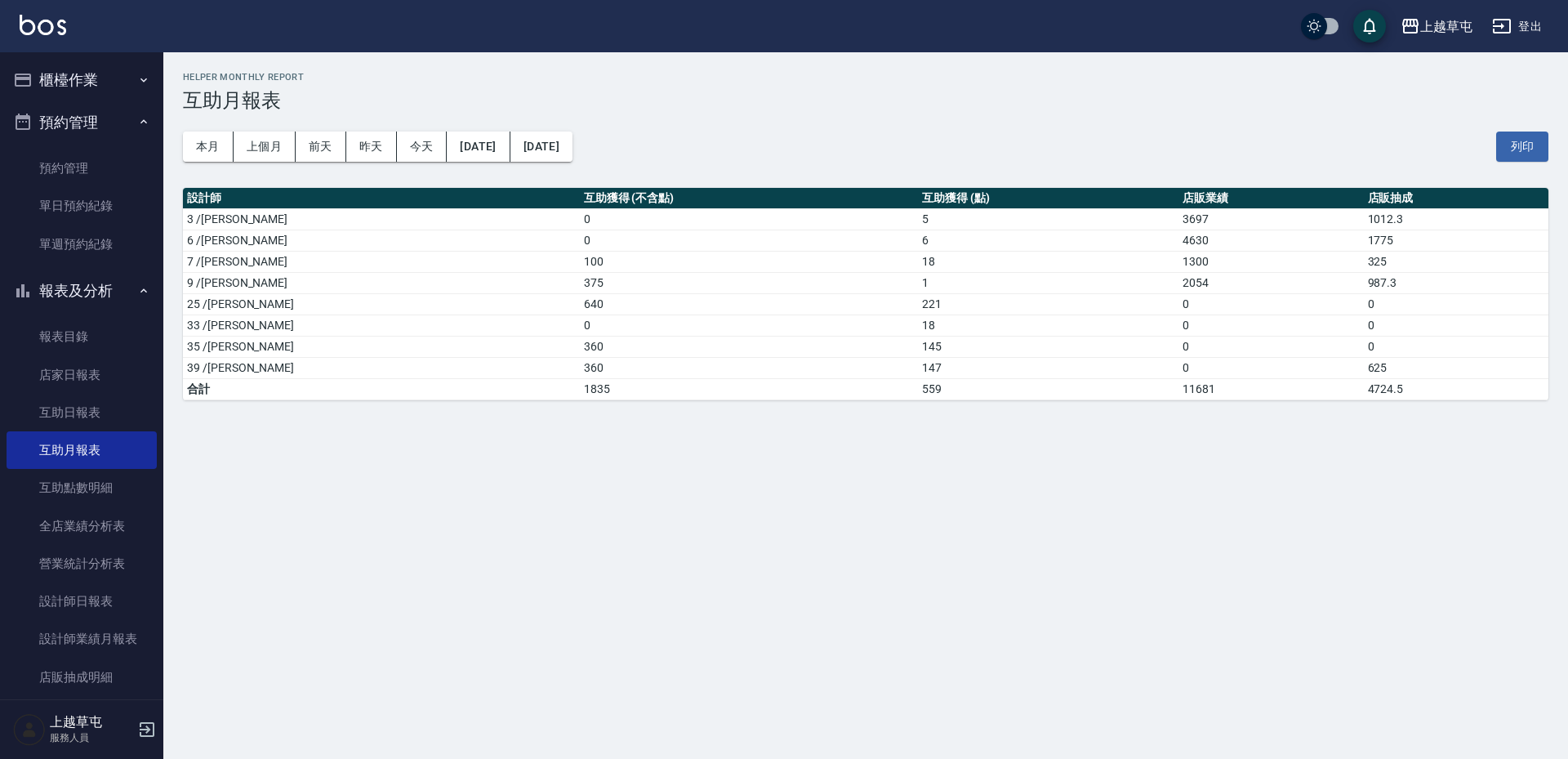
click at [889, 467] on div "[GEOGRAPHIC_DATA] [DATE] - [DATE] 互助月報表 列印時間： [DATE][PHONE_NUMBER]:43 Helper Mo…" at bounding box center [784, 379] width 1568 height 759
drag, startPoint x: 819, startPoint y: 344, endPoint x: 885, endPoint y: 333, distance: 66.9
click at [882, 326] on tbody "3 /[PERSON_NAME]0 5 3697 1012.3 6 /[PERSON_NAME]0 6 4630 1775 7 /[PERSON_NAME]1…" at bounding box center [865, 304] width 1365 height 191
drag, startPoint x: 821, startPoint y: 336, endPoint x: 867, endPoint y: 344, distance: 46.7
click at [918, 344] on td "145" at bounding box center [1048, 347] width 260 height 22
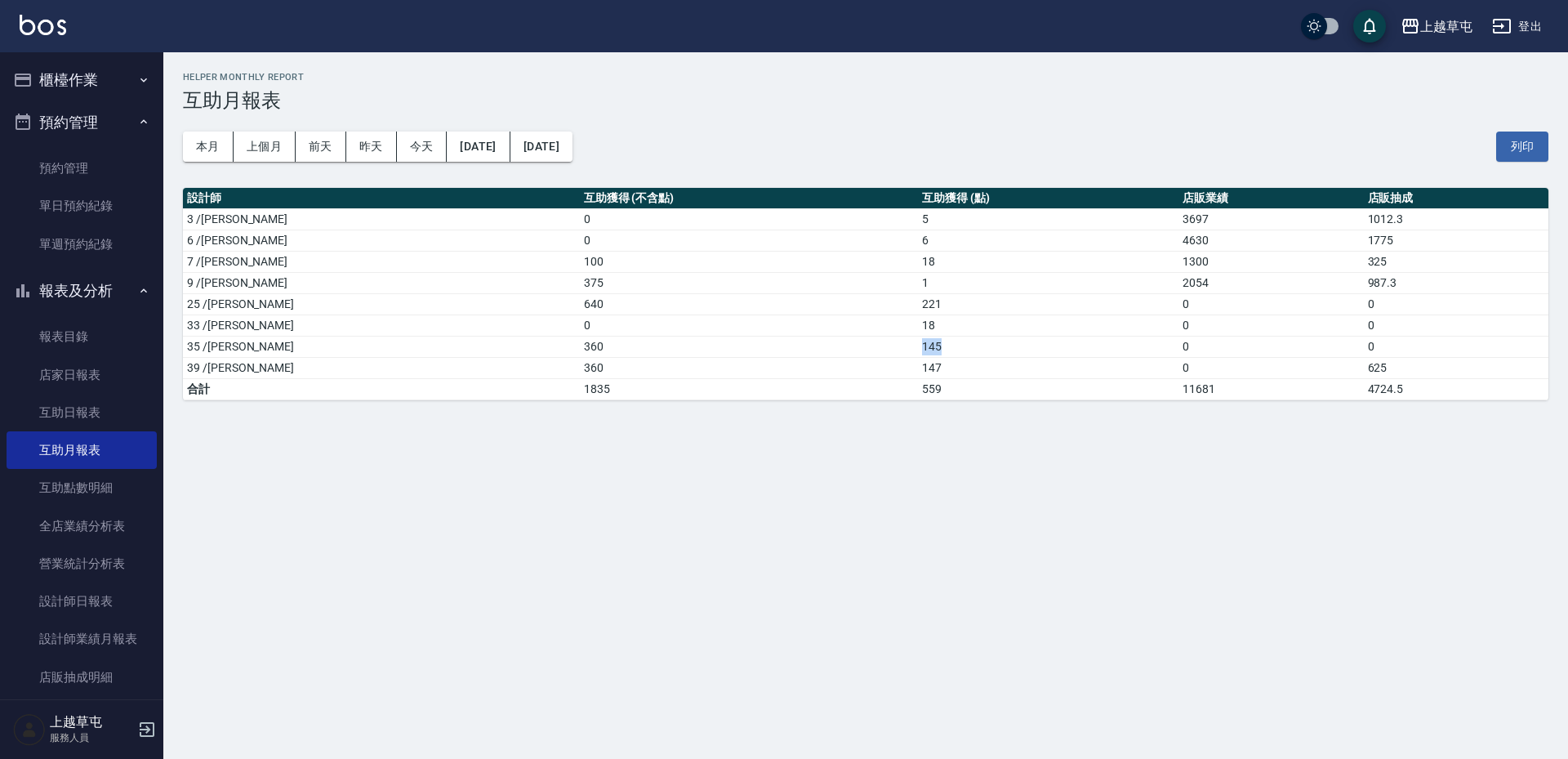
click at [918, 350] on td "145" at bounding box center [1048, 347] width 260 height 22
click at [810, 336] on td "360" at bounding box center [749, 347] width 339 height 22
drag, startPoint x: 825, startPoint y: 342, endPoint x: 894, endPoint y: 348, distance: 69.3
click at [918, 348] on td "145" at bounding box center [1048, 347] width 260 height 22
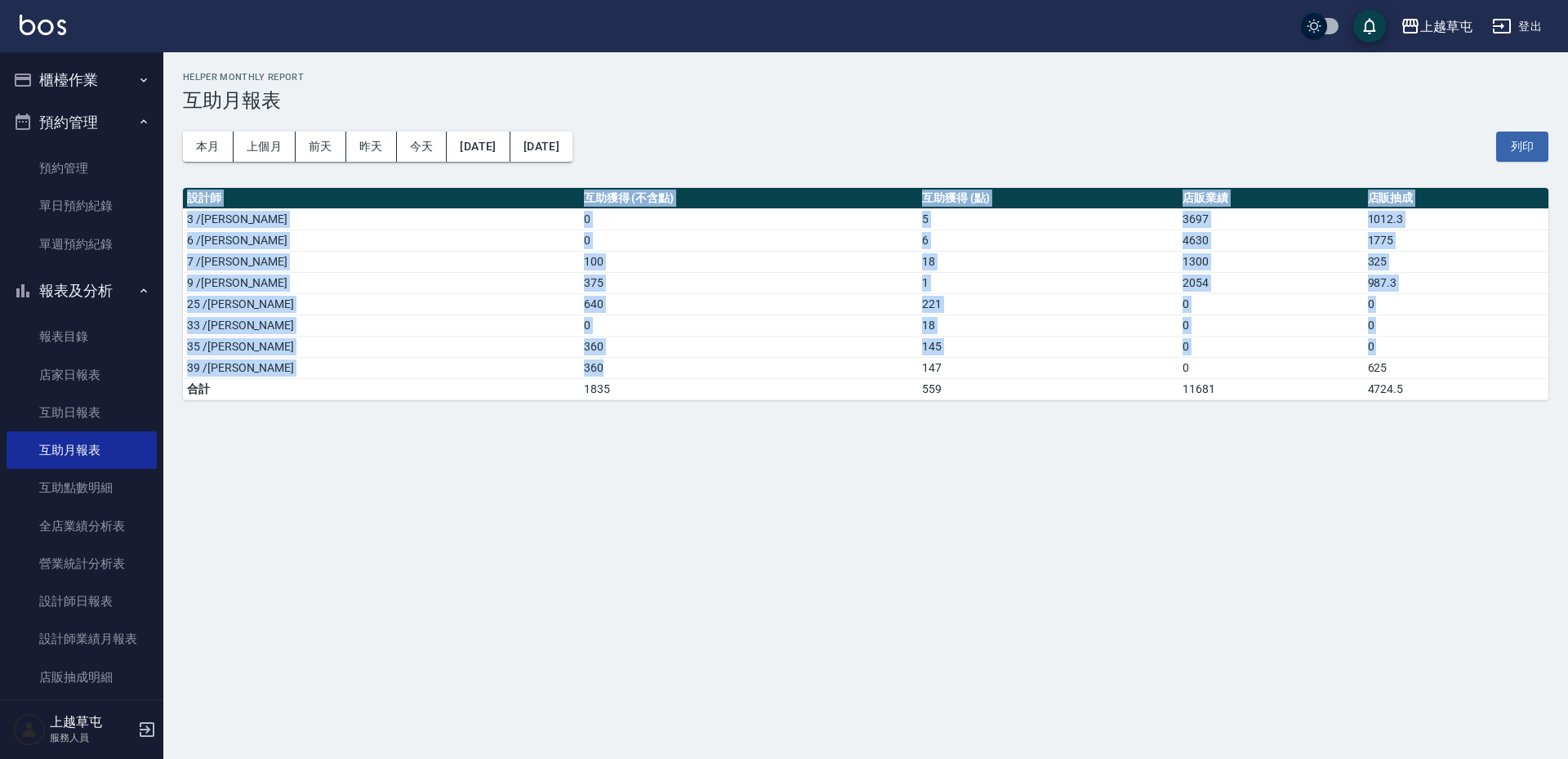
drag, startPoint x: 814, startPoint y: 364, endPoint x: 1015, endPoint y: 443, distance: 216.0
click at [1014, 441] on div "[GEOGRAPHIC_DATA] [DATE] - [DATE] 互助月報表 列印時間： [DATE][PHONE_NUMBER]:43 Helper Mo…" at bounding box center [784, 379] width 1568 height 759
click at [964, 454] on div "[GEOGRAPHIC_DATA] [DATE] - [DATE] 互助月報表 列印時間： [DATE][PHONE_NUMBER]:43 Helper Mo…" at bounding box center [784, 379] width 1568 height 759
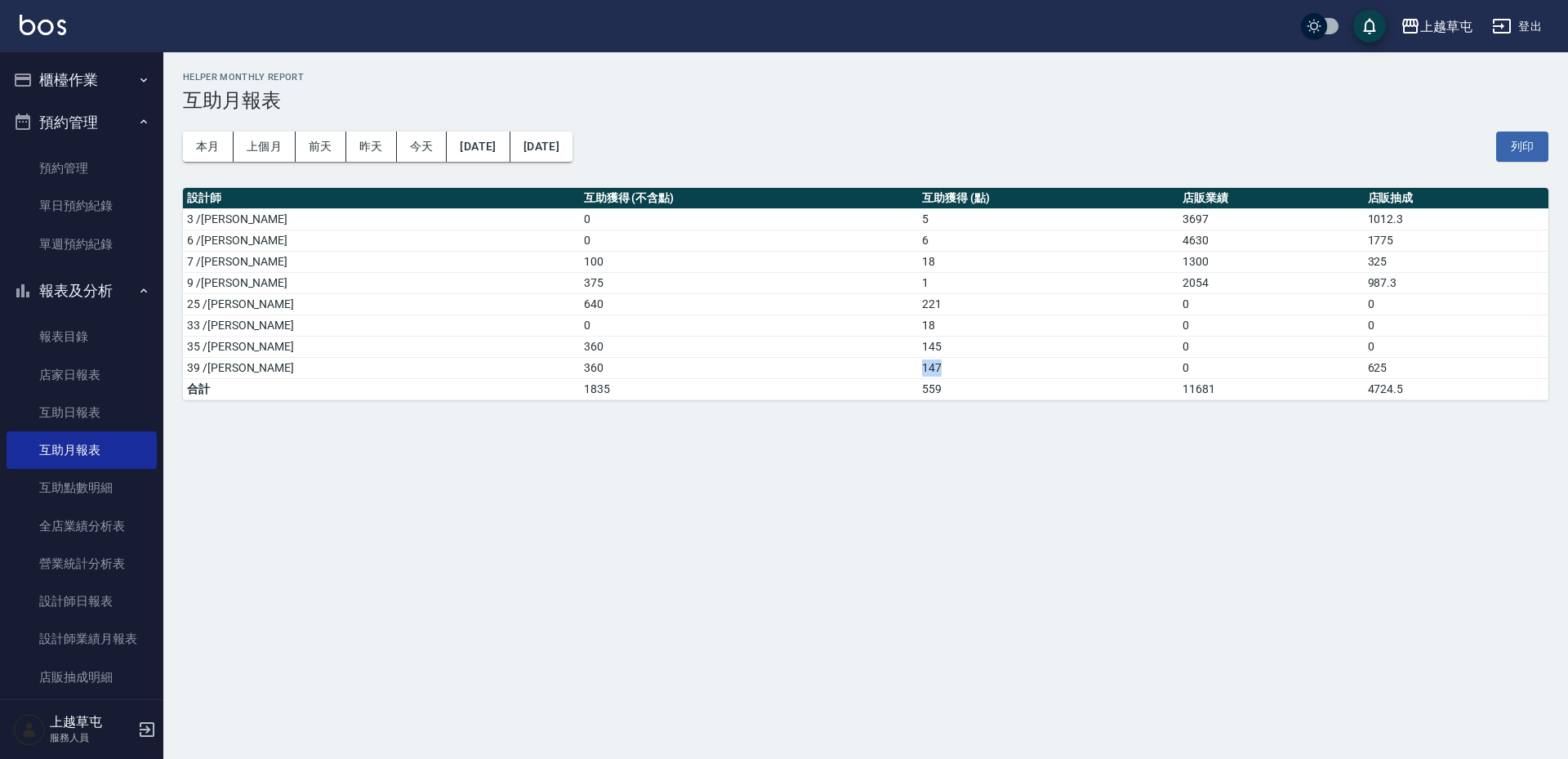
drag, startPoint x: 825, startPoint y: 370, endPoint x: 1004, endPoint y: 402, distance: 181.8
click at [983, 377] on td "147" at bounding box center [1048, 368] width 260 height 22
click at [1006, 461] on div "[GEOGRAPHIC_DATA] [DATE] - [DATE] 互助月報表 列印時間： [DATE][PHONE_NUMBER]:43 Helper Mo…" at bounding box center [784, 379] width 1568 height 759
drag, startPoint x: 801, startPoint y: 368, endPoint x: 1072, endPoint y: 401, distance: 273.0
click at [1059, 397] on tbody "3 /[PERSON_NAME]0 5 3697 1012.3 6 /[PERSON_NAME]0 6 4630 1775 7 /[PERSON_NAME]1…" at bounding box center [865, 304] width 1365 height 191
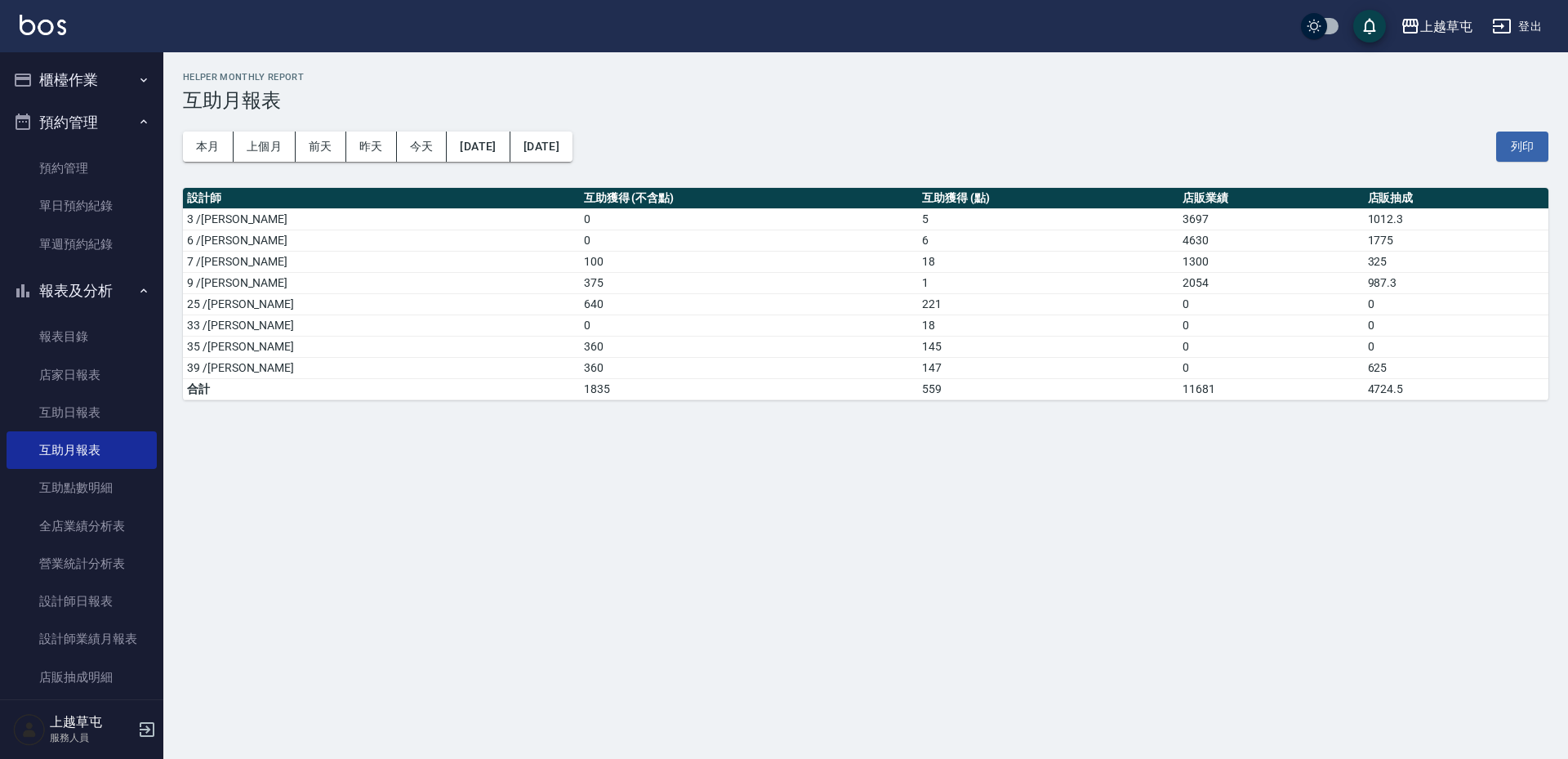
click at [1003, 443] on div "[GEOGRAPHIC_DATA] [DATE] - [DATE] 互助月報表 列印時間： [DATE][PHONE_NUMBER]:43 Helper Mo…" at bounding box center [784, 379] width 1568 height 759
drag, startPoint x: 835, startPoint y: 354, endPoint x: 924, endPoint y: 388, distance: 95.3
click at [905, 375] on tbody "3 /[PERSON_NAME]0 5 3697 1012.3 6 /[PERSON_NAME]0 6 4630 1775 7 /[PERSON_NAME]1…" at bounding box center [865, 304] width 1365 height 191
drag, startPoint x: 879, startPoint y: 450, endPoint x: 886, endPoint y: 437, distance: 14.8
click at [882, 449] on div "[GEOGRAPHIC_DATA] [DATE] - [DATE] 互助月報表 列印時間： [DATE][PHONE_NUMBER]:43 Helper Mo…" at bounding box center [784, 379] width 1568 height 759
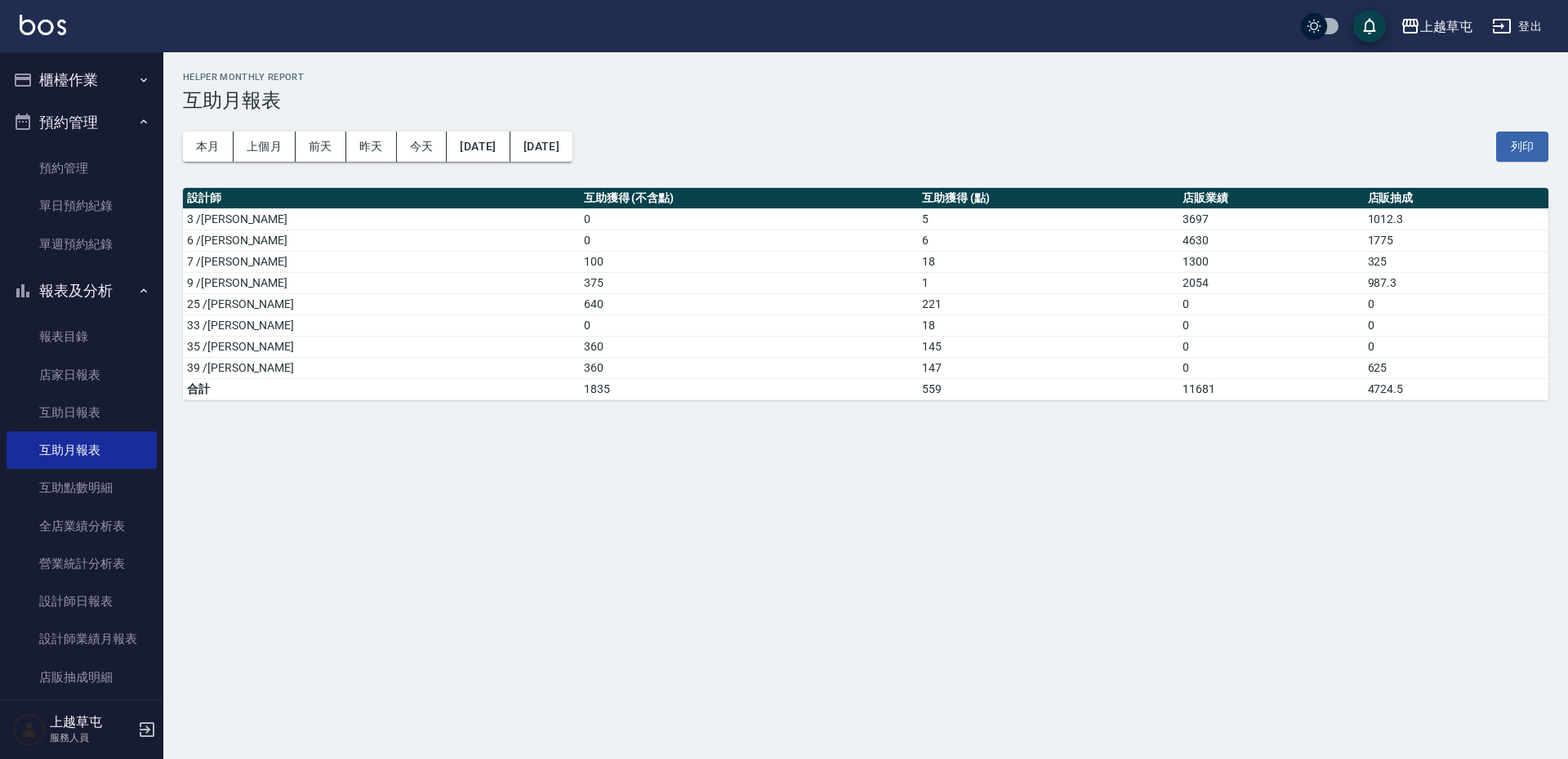
click at [1527, 30] on button "登出" at bounding box center [1516, 26] width 63 height 30
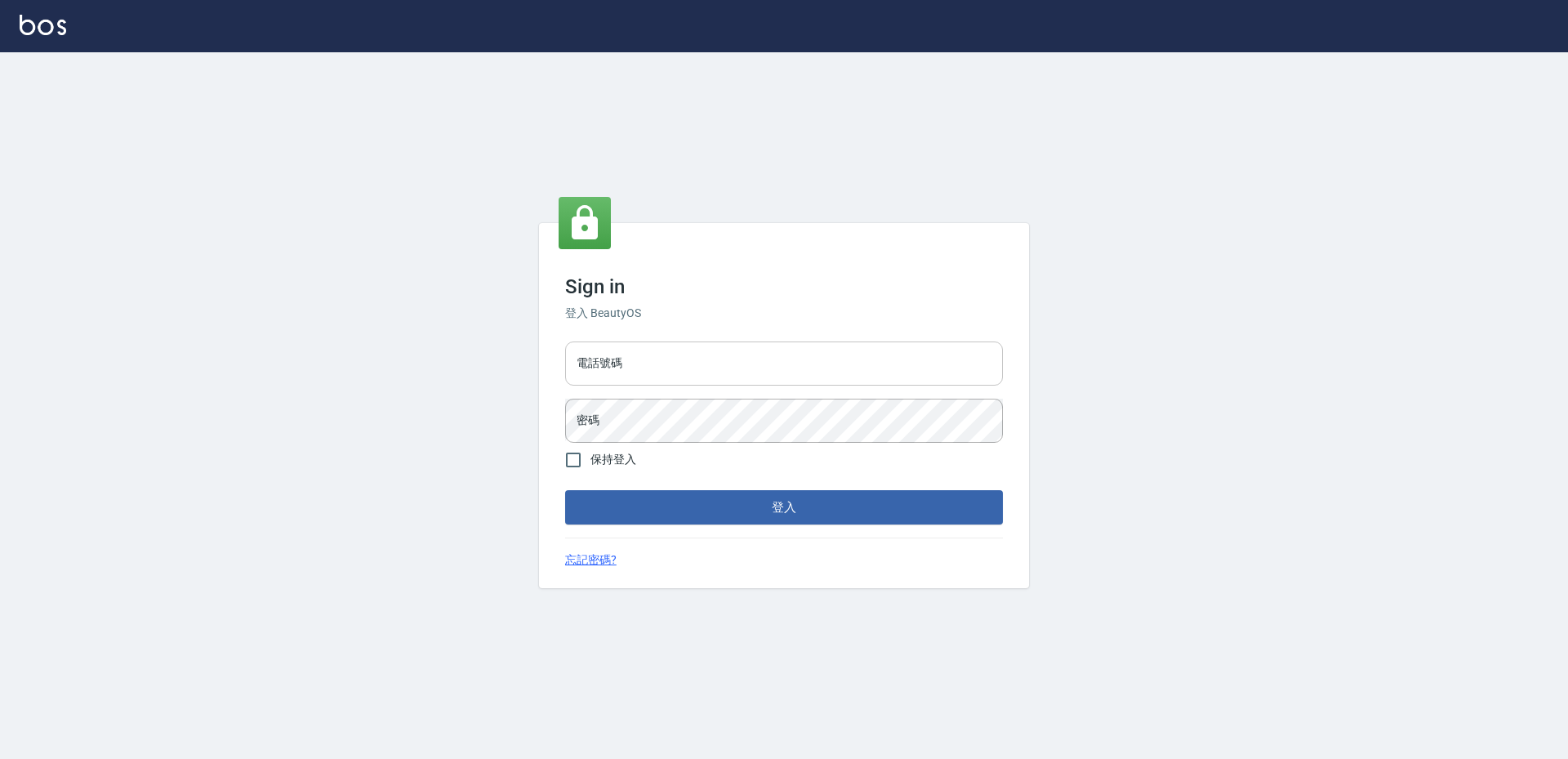
click at [681, 366] on input "電話號碼" at bounding box center [783, 363] width 438 height 44
click at [671, 362] on input "電話號碼" at bounding box center [783, 363] width 438 height 44
type input "22259797"
click at [565, 491] on button "登入" at bounding box center [783, 507] width 438 height 34
click at [367, 323] on div "Sign in 登入 BeautyOS 電話號碼 22259797 電話號碼 密碼 密碼 保持登入 登入 忘記密碼?" at bounding box center [784, 405] width 1568 height 707
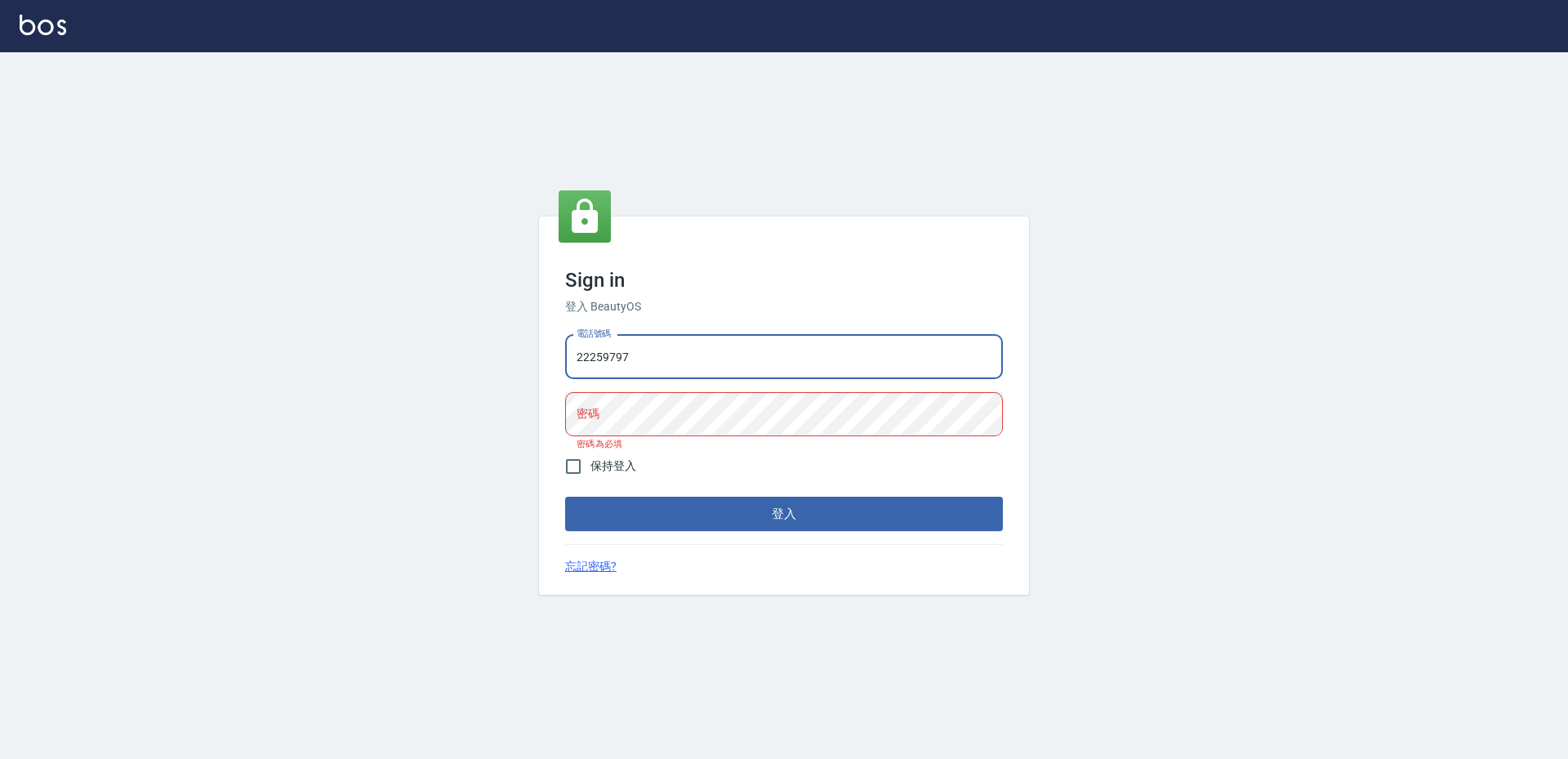
drag, startPoint x: 663, startPoint y: 369, endPoint x: 577, endPoint y: 348, distance: 88.5
click at [577, 348] on input "22259797" at bounding box center [783, 356] width 438 height 44
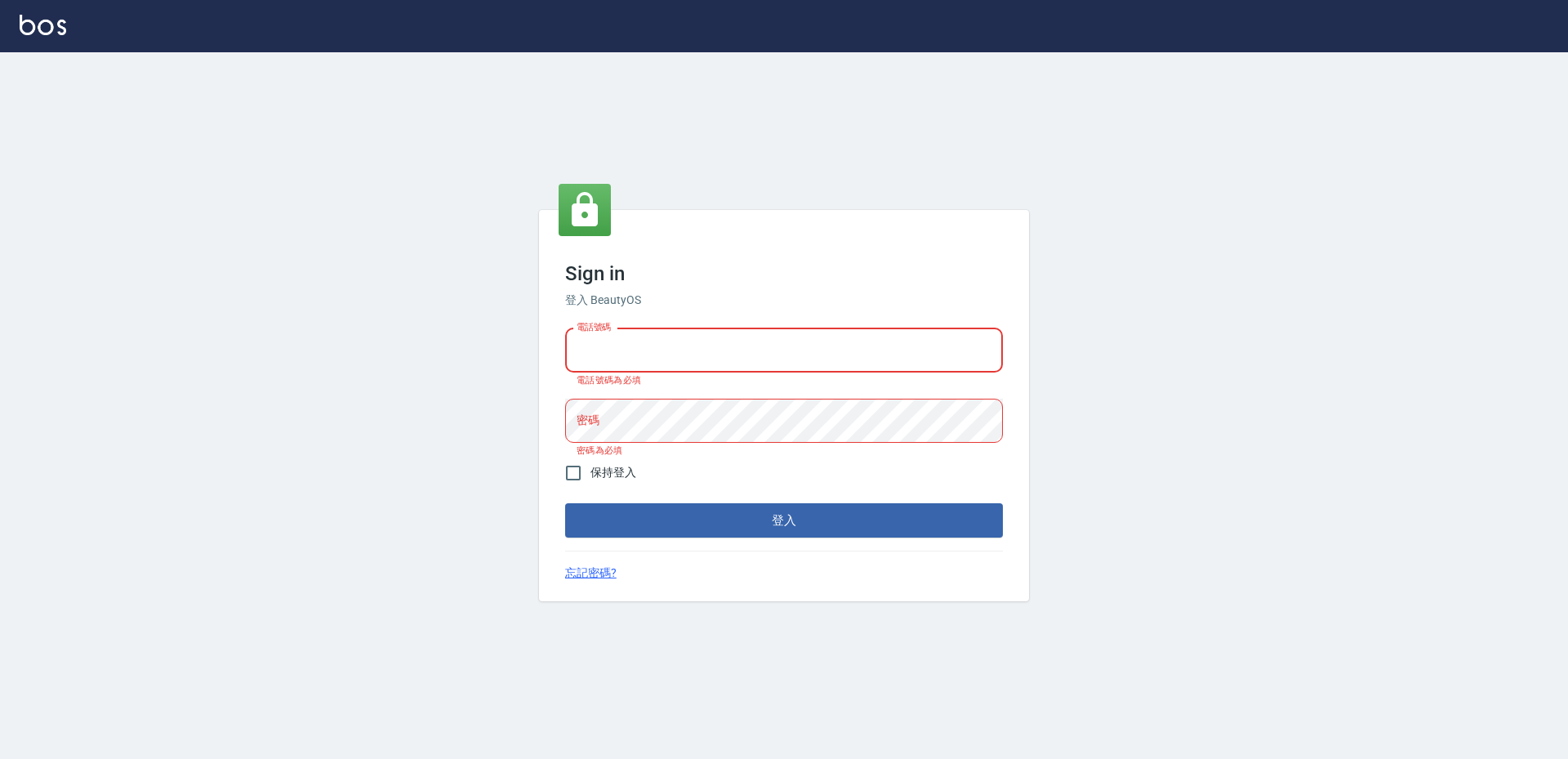
click at [658, 364] on input "電話號碼" at bounding box center [783, 350] width 438 height 44
type input "2380118"
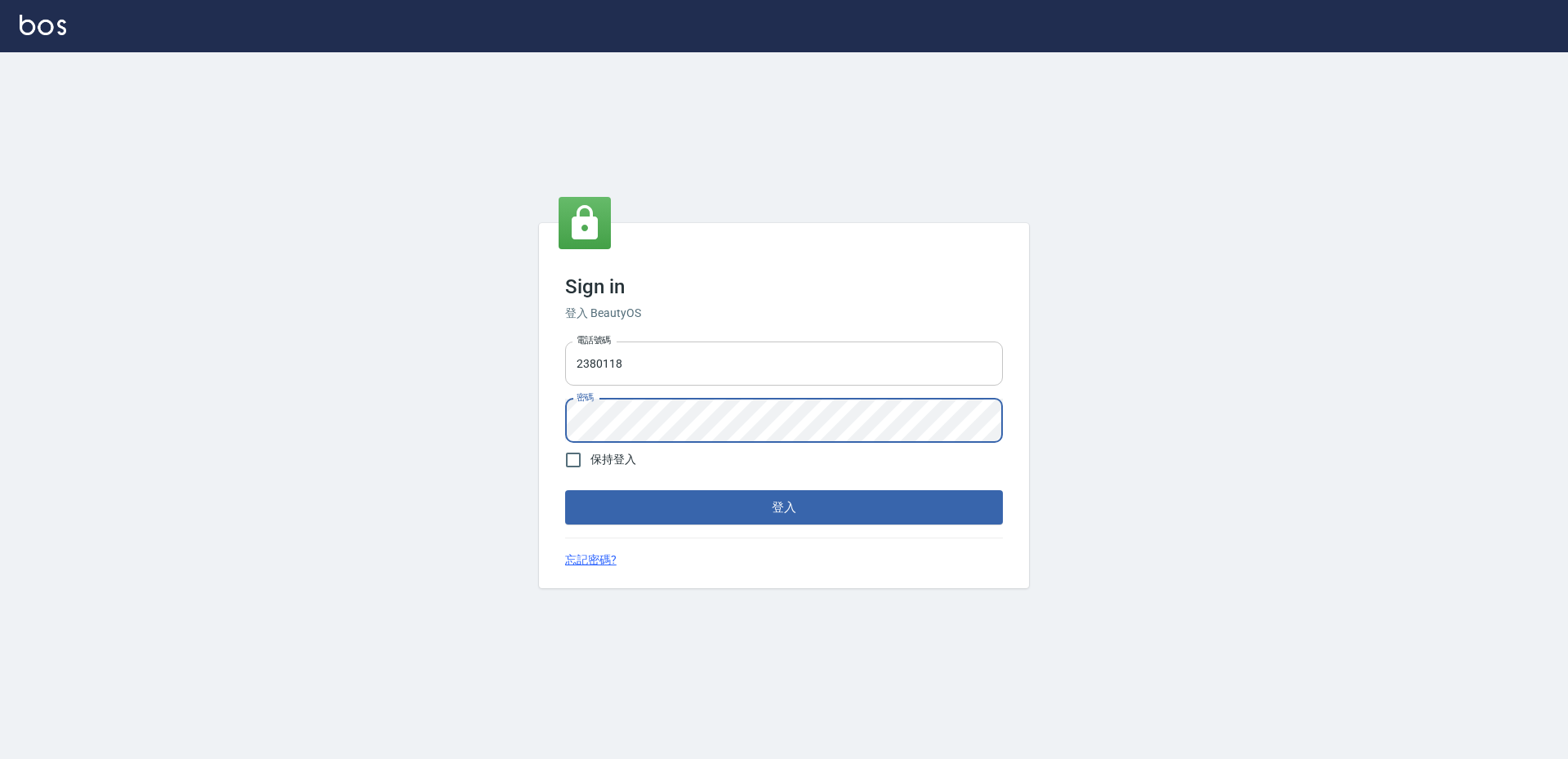
click at [565, 491] on button "登入" at bounding box center [783, 507] width 438 height 34
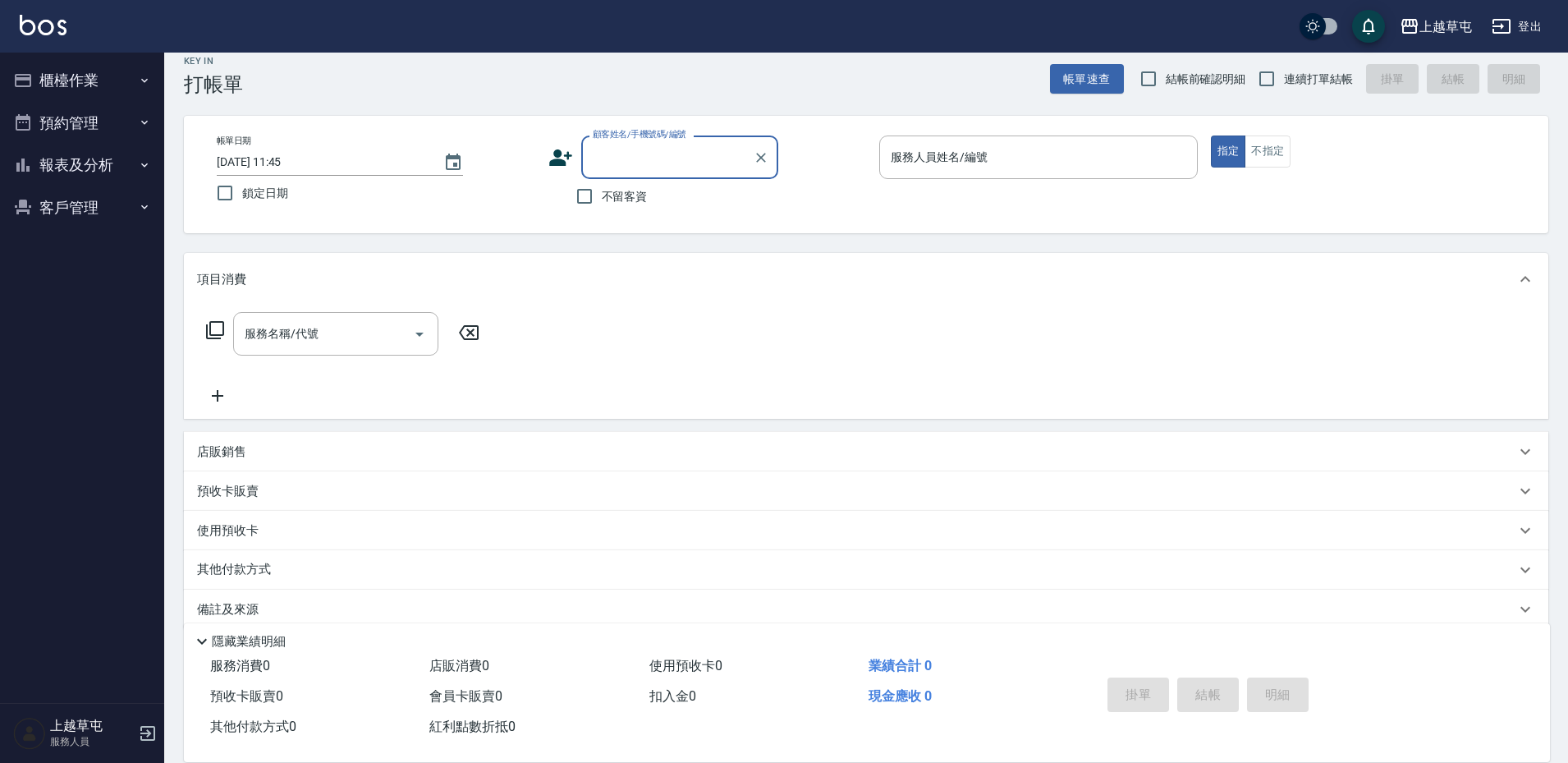
scroll to position [40, 0]
